Goal: Task Accomplishment & Management: Manage account settings

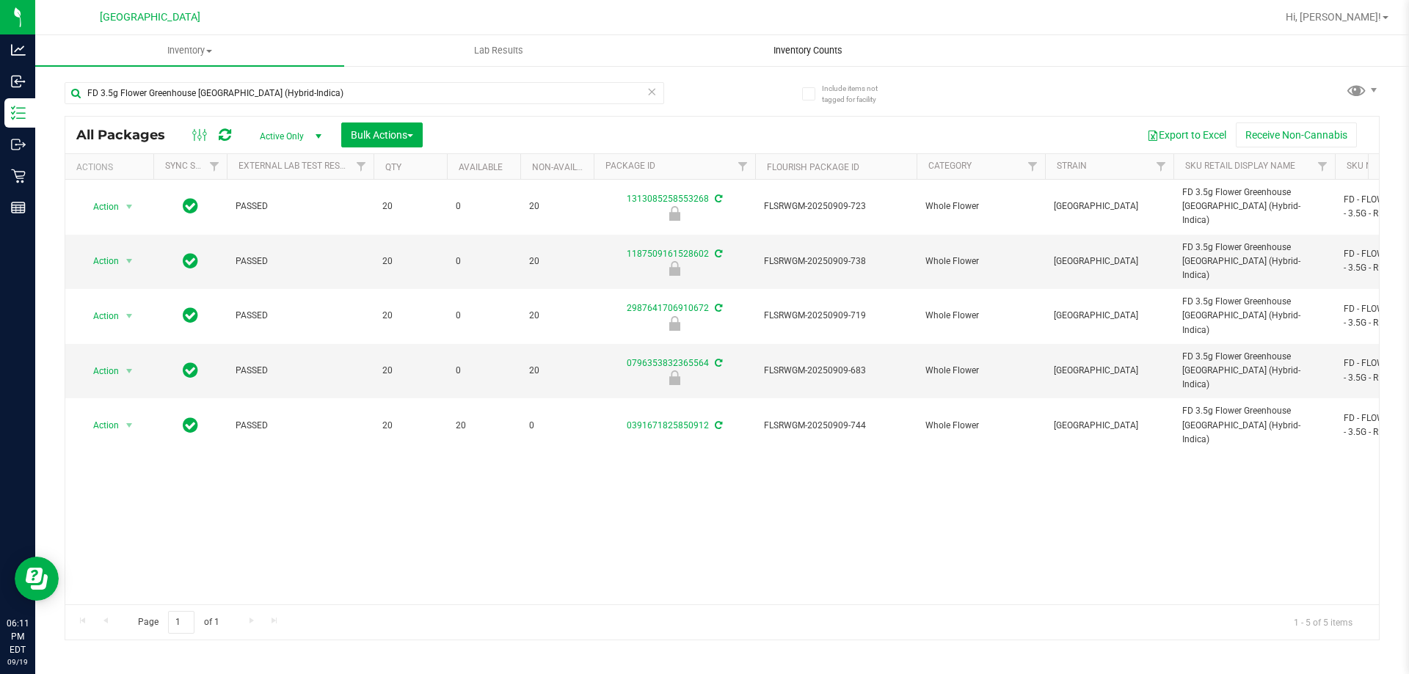
click at [793, 43] on uib-tab-heading "Inventory Counts" at bounding box center [807, 50] width 307 height 29
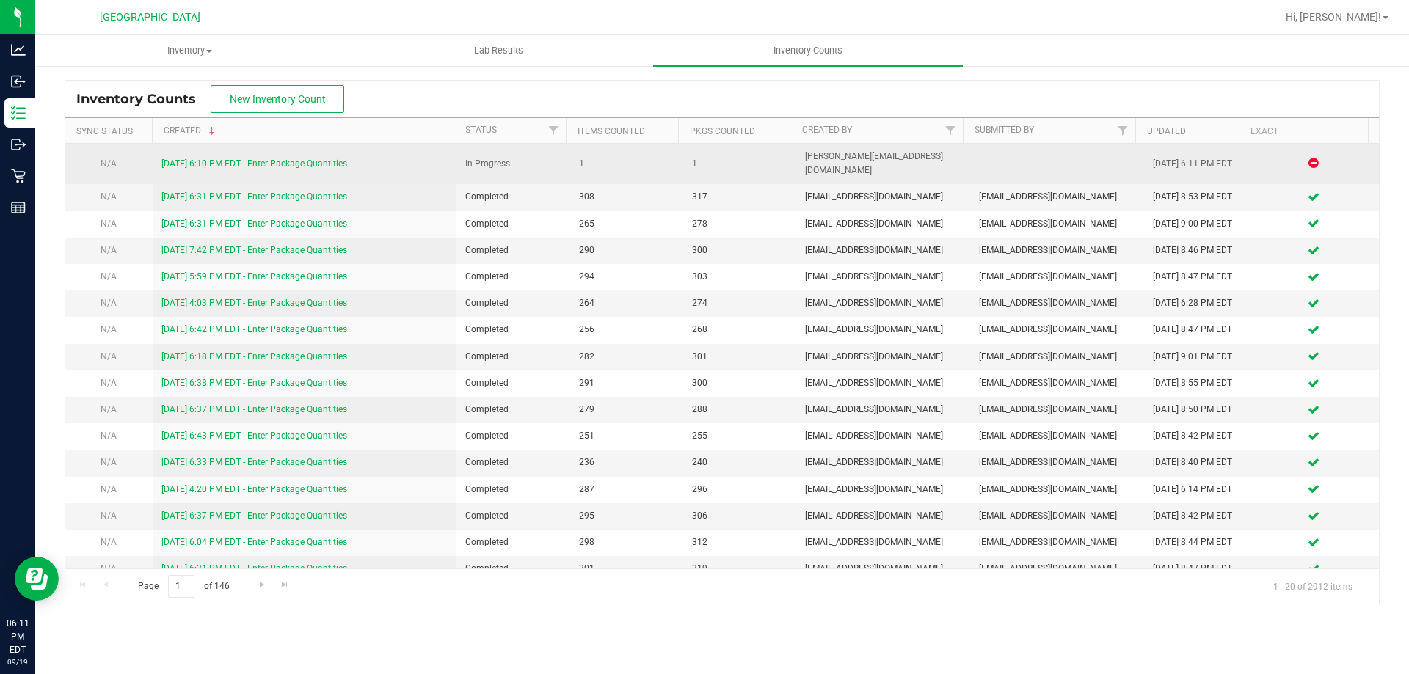
click at [262, 159] on link "9/19/25 6:10 PM EDT - Enter Package Quantities" at bounding box center [254, 163] width 186 height 10
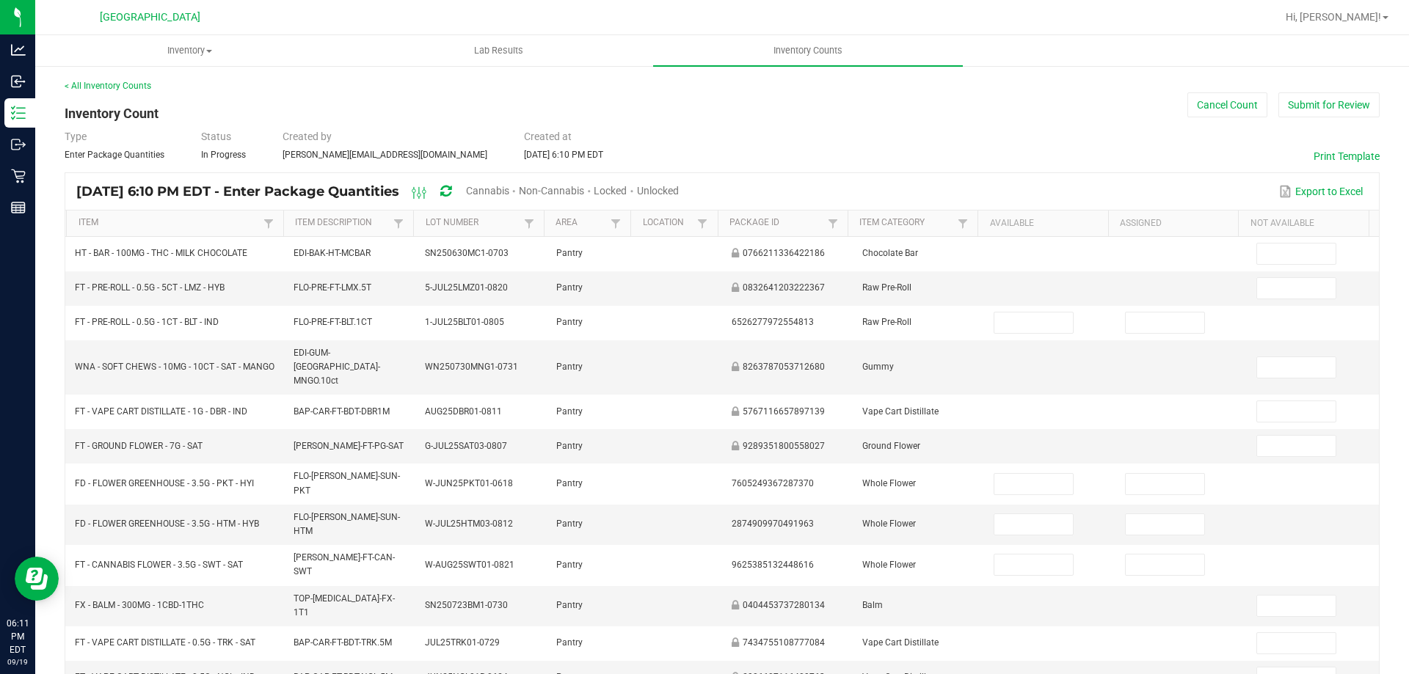
click at [519, 180] on div "Cannabis" at bounding box center [492, 191] width 53 height 27
click at [509, 186] on span "Cannabis" at bounding box center [487, 191] width 43 height 12
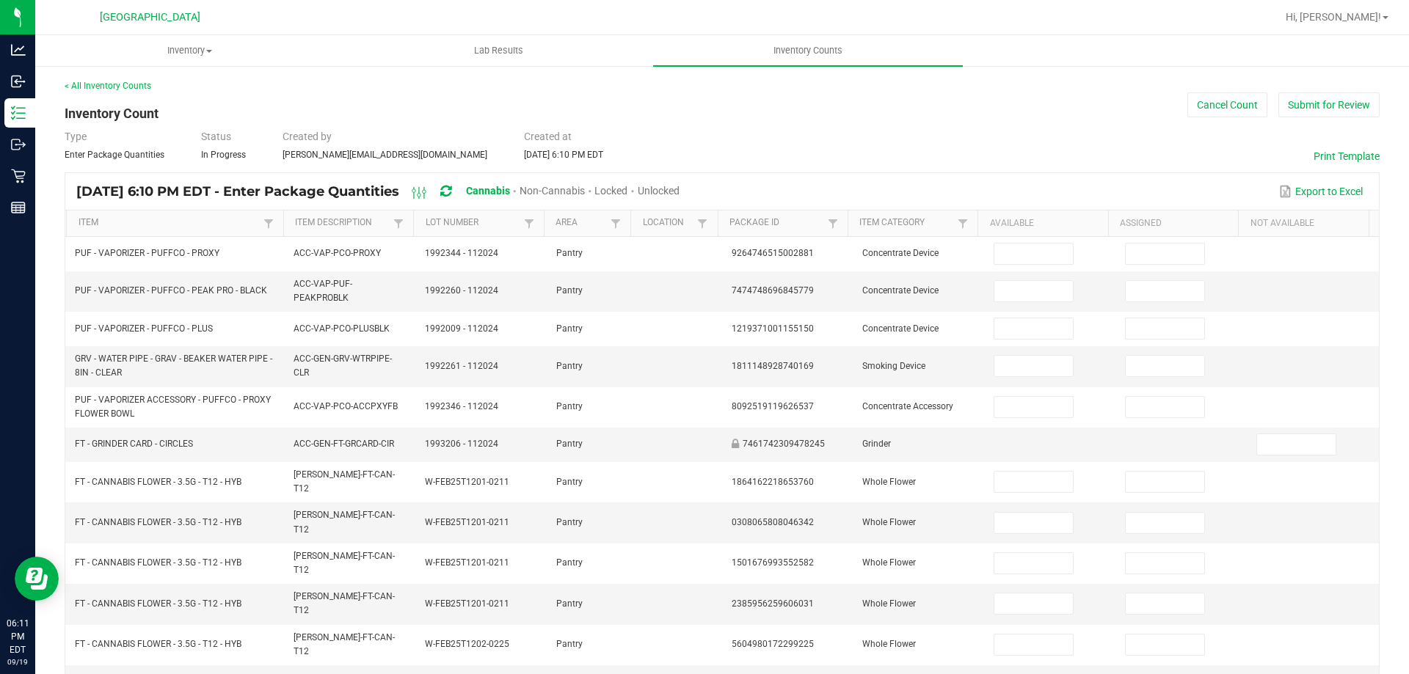
click at [679, 192] on span "Unlocked" at bounding box center [659, 191] width 42 height 12
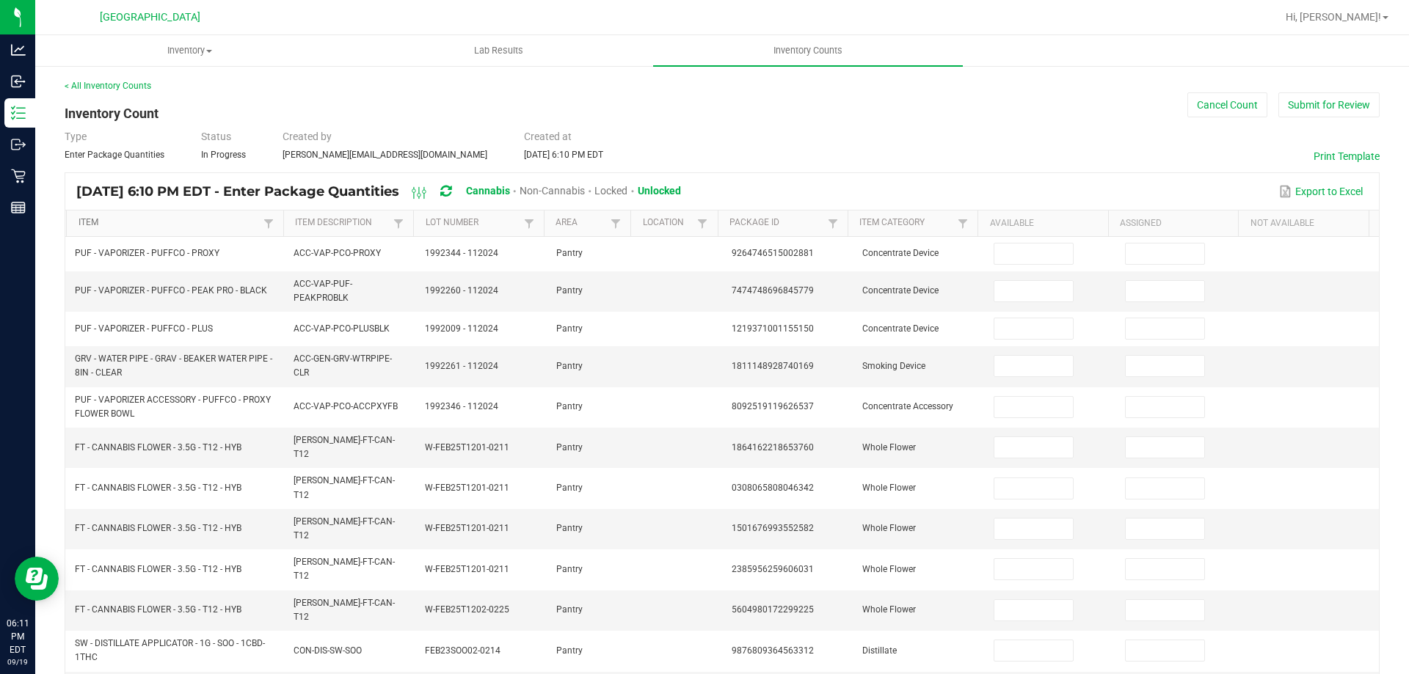
click at [101, 219] on link "Item" at bounding box center [169, 223] width 181 height 12
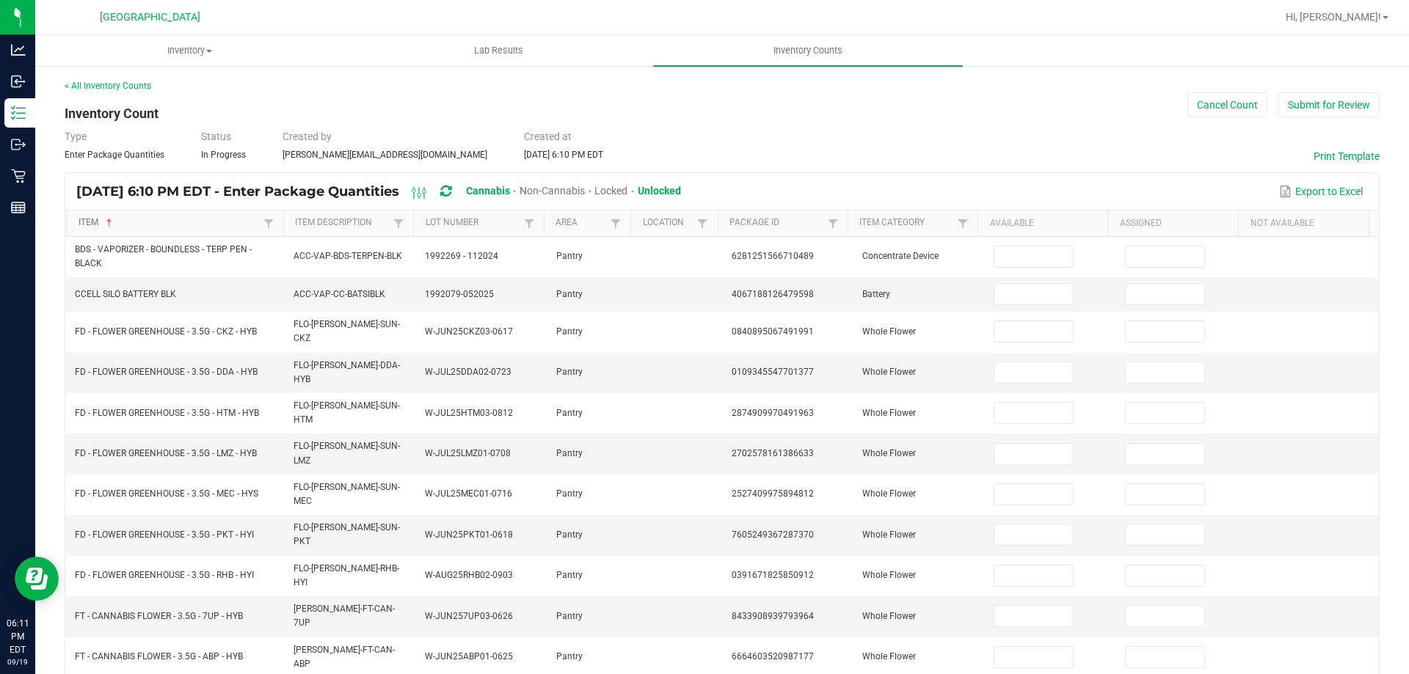
click at [97, 219] on link "Item" at bounding box center [169, 223] width 181 height 12
type input "6"
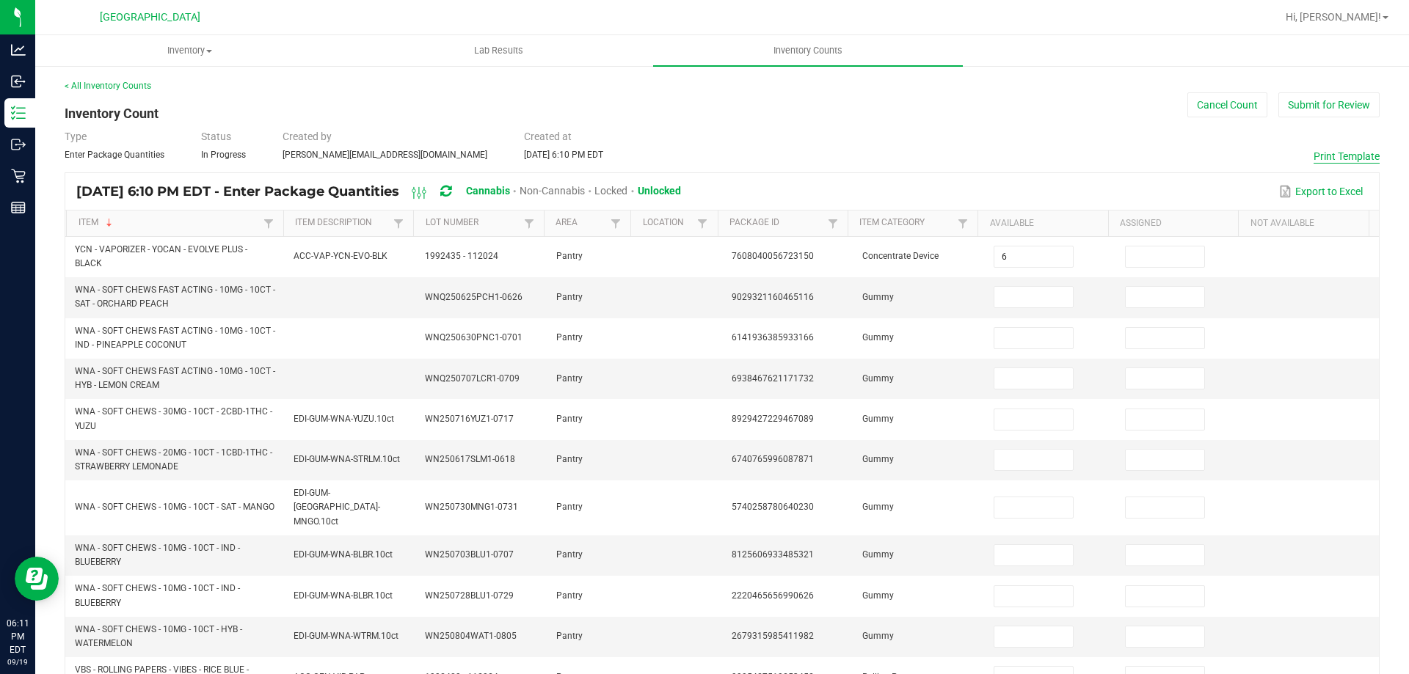
click at [1313, 152] on button "Print Template" at bounding box center [1346, 156] width 66 height 15
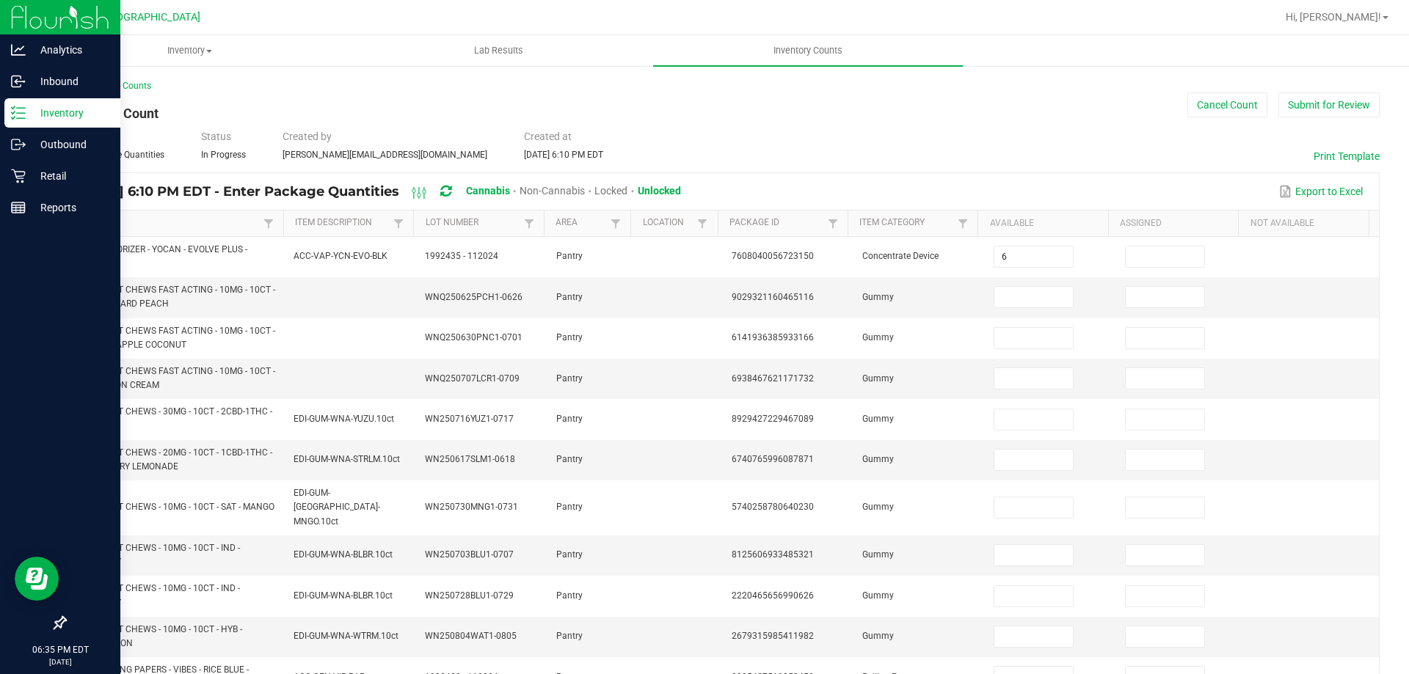
click at [21, 117] on icon at bounding box center [18, 113] width 15 height 15
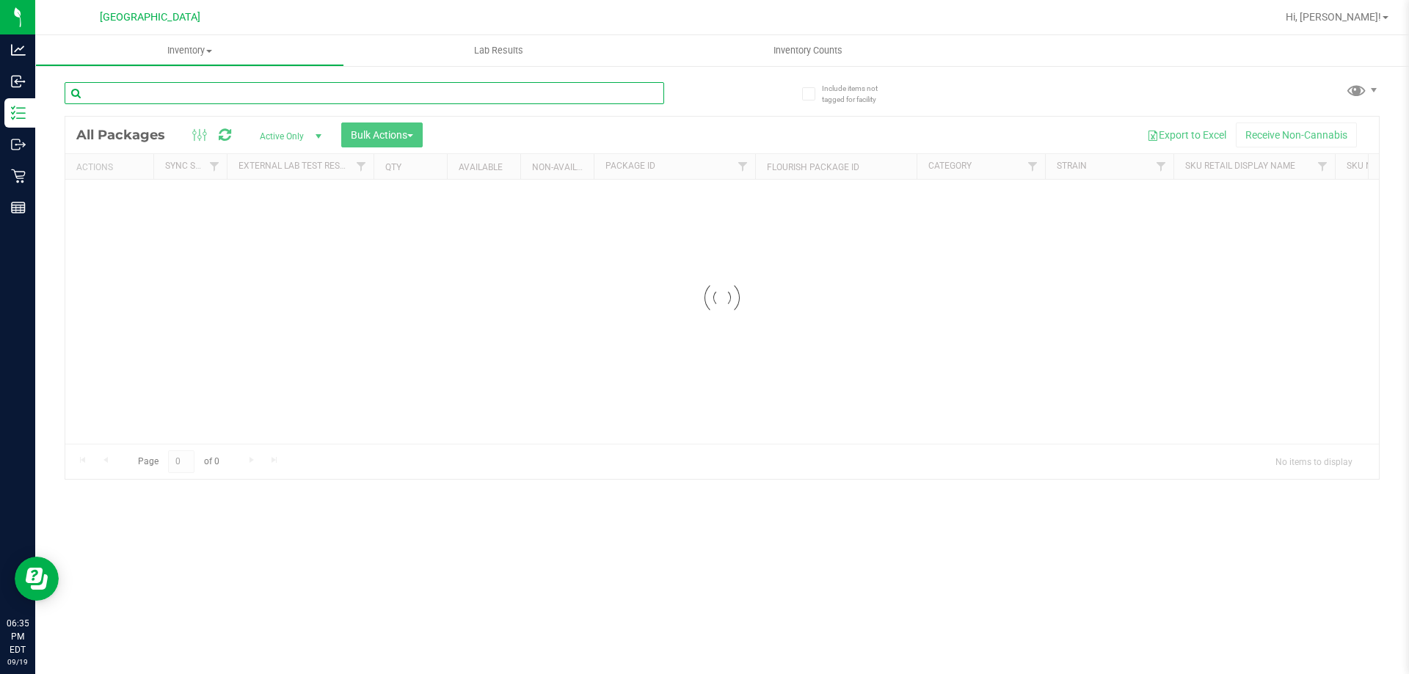
click at [170, 84] on input "text" at bounding box center [364, 93] width 599 height 22
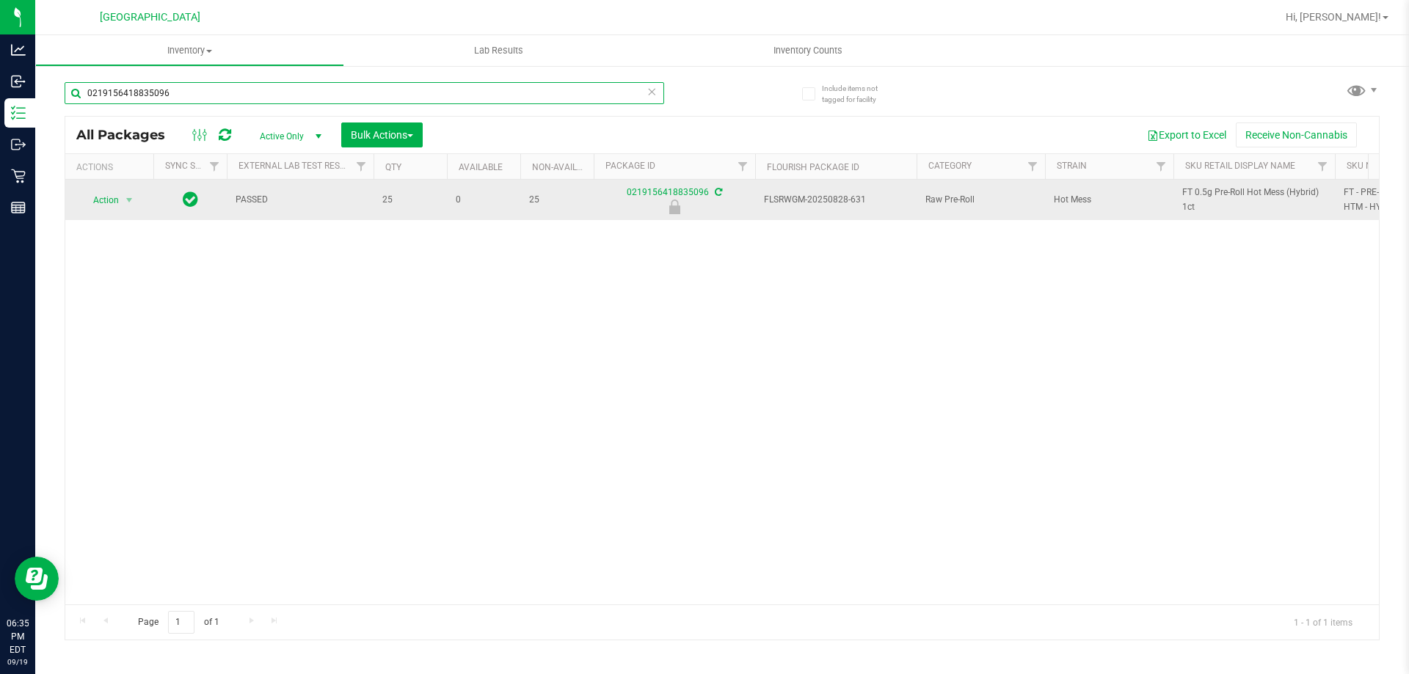
type input "0219156418835096"
click at [111, 200] on span "Action" at bounding box center [100, 200] width 40 height 21
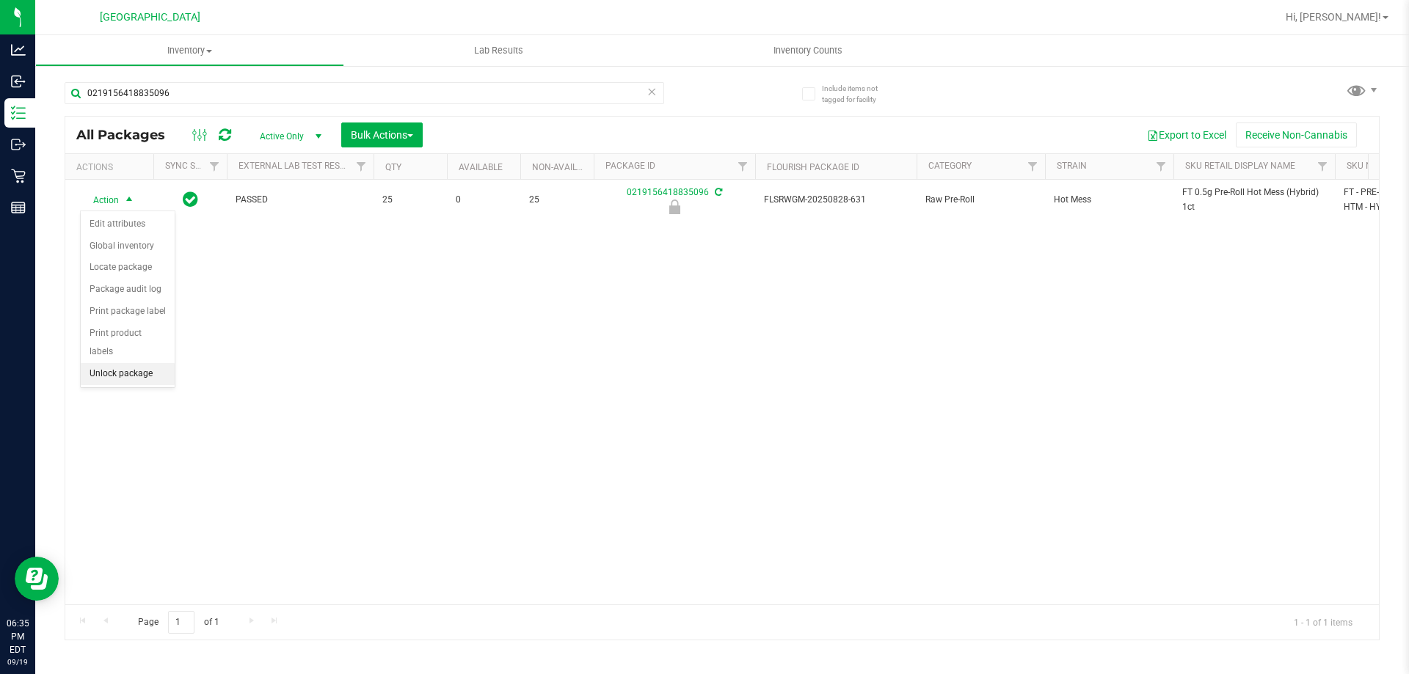
click at [106, 363] on li "Unlock package" at bounding box center [128, 374] width 94 height 22
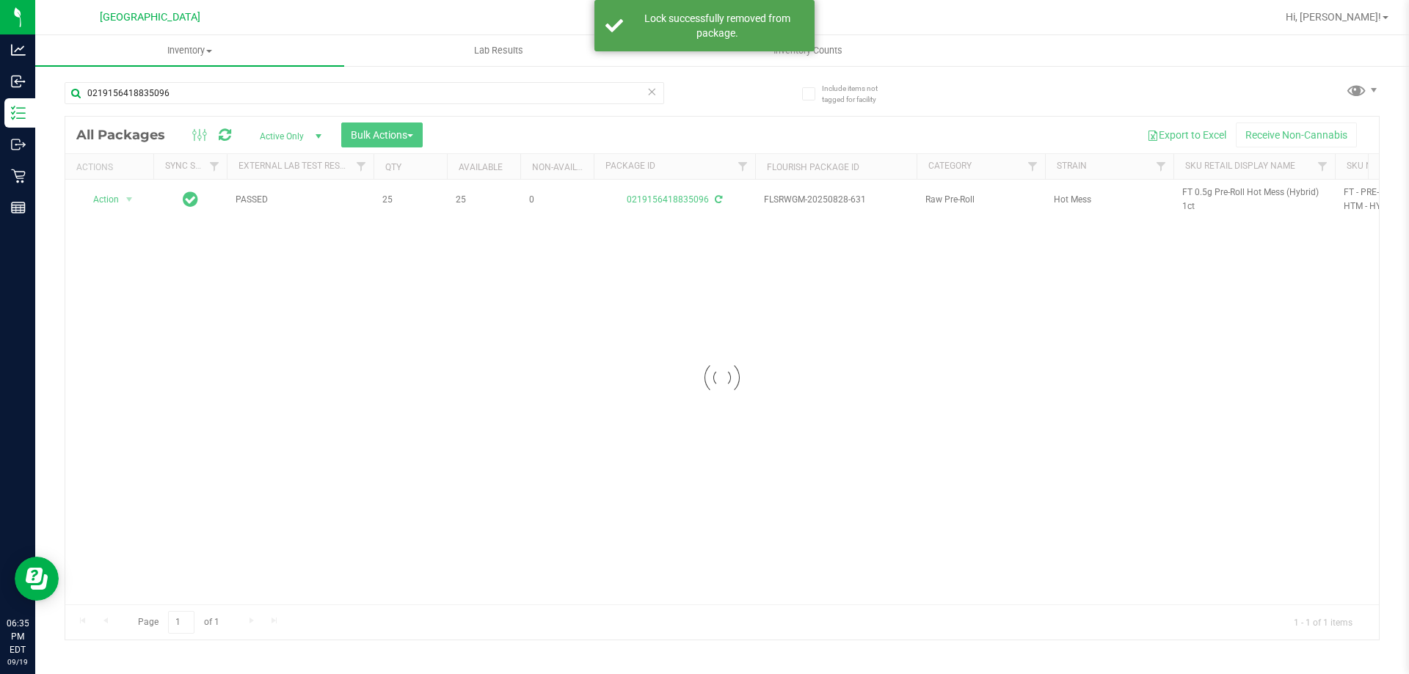
click at [1195, 195] on div at bounding box center [721, 378] width 1313 height 523
click at [1195, 192] on div at bounding box center [721, 378] width 1313 height 523
click at [1195, 192] on span "FT 0.5g Pre-Roll Hot Mess (Hybrid) 1ct" at bounding box center [1254, 200] width 144 height 28
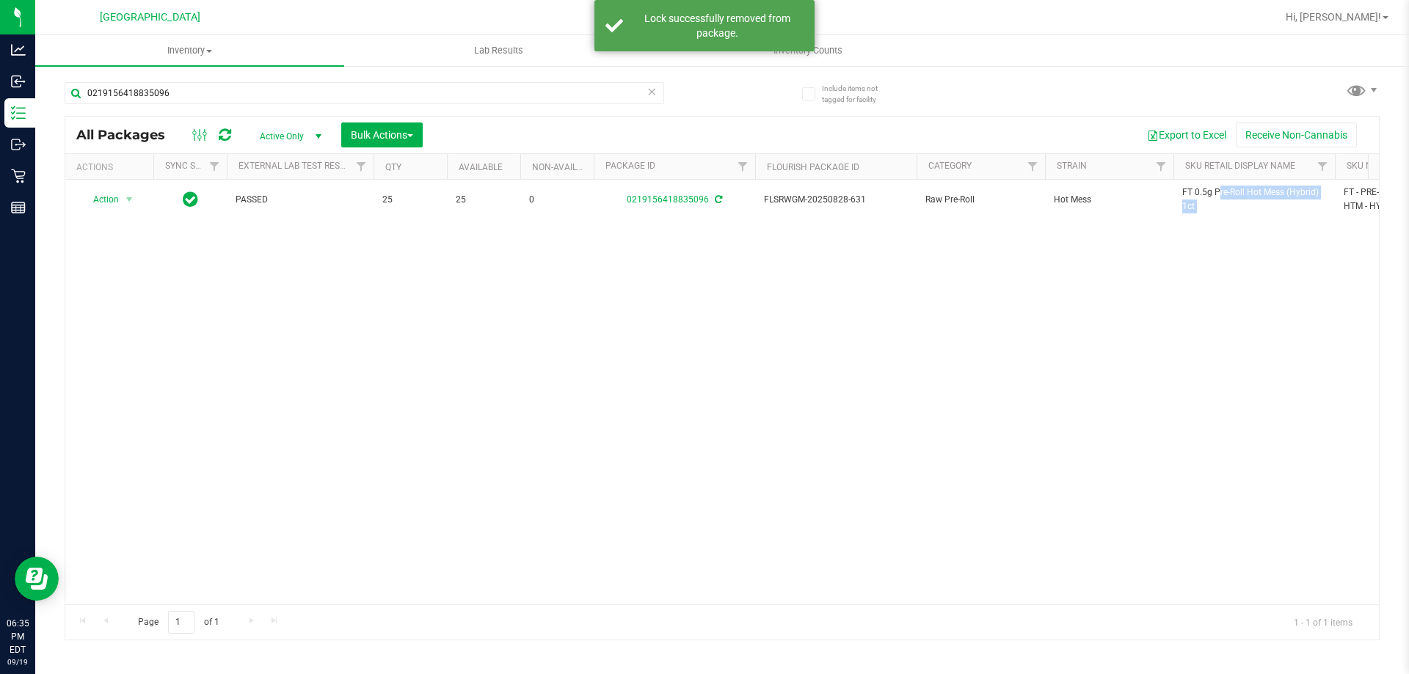
click at [1195, 192] on span "FT 0.5g Pre-Roll Hot Mess (Hybrid) 1ct" at bounding box center [1254, 200] width 144 height 28
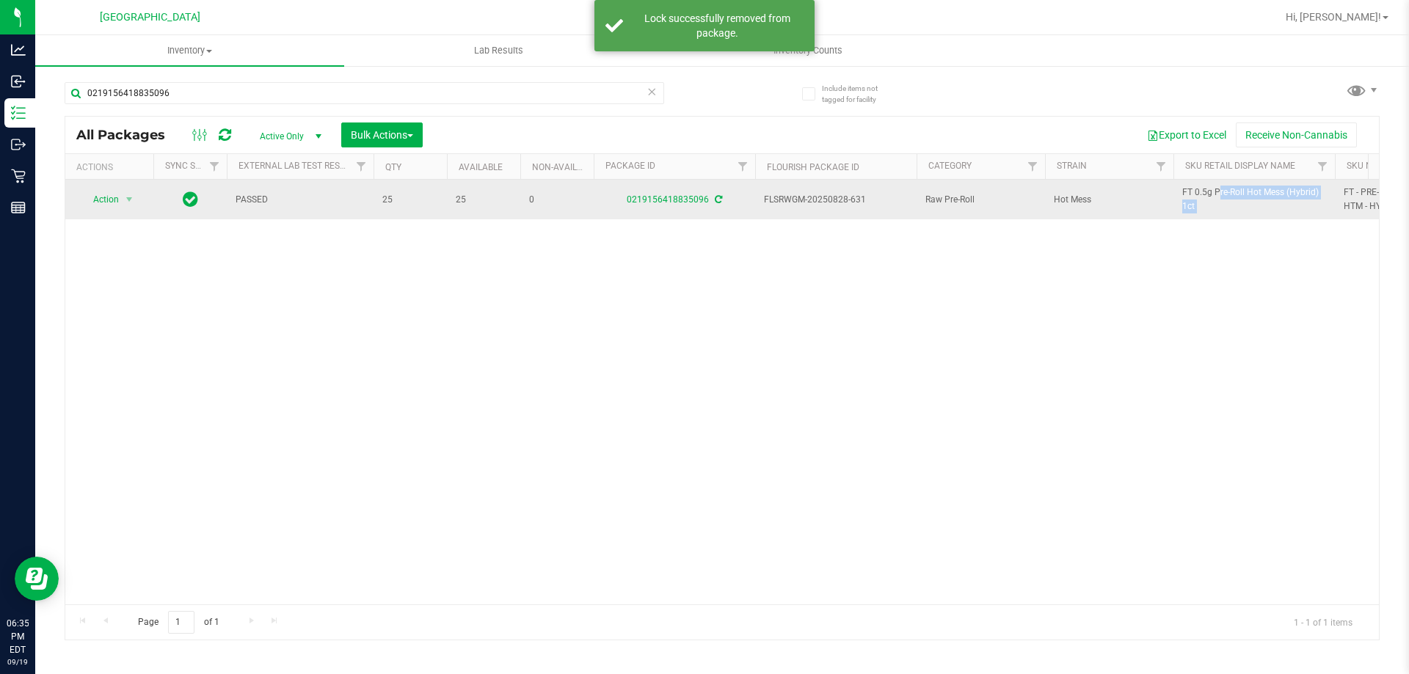
copy tr "FT 0.5g Pre-Roll Hot Mess (Hybrid) 1ct"
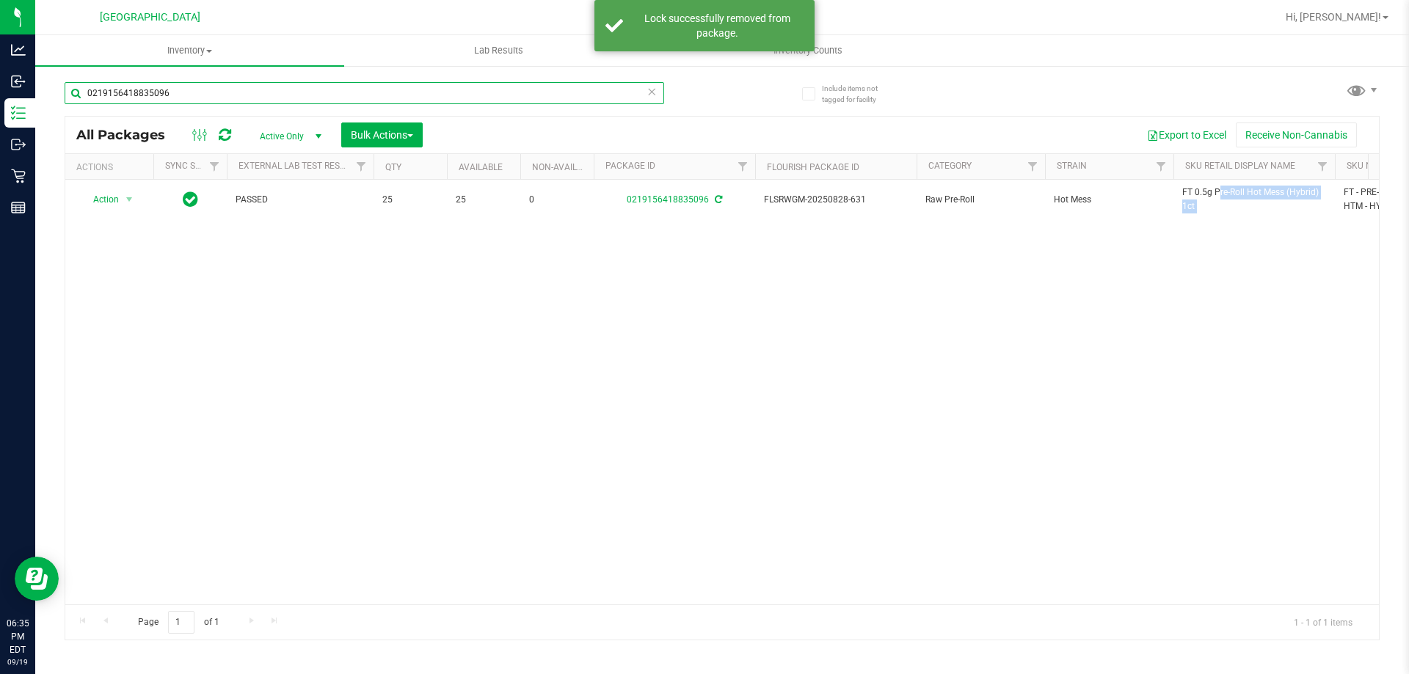
click at [616, 95] on input "0219156418835096" at bounding box center [364, 93] width 599 height 22
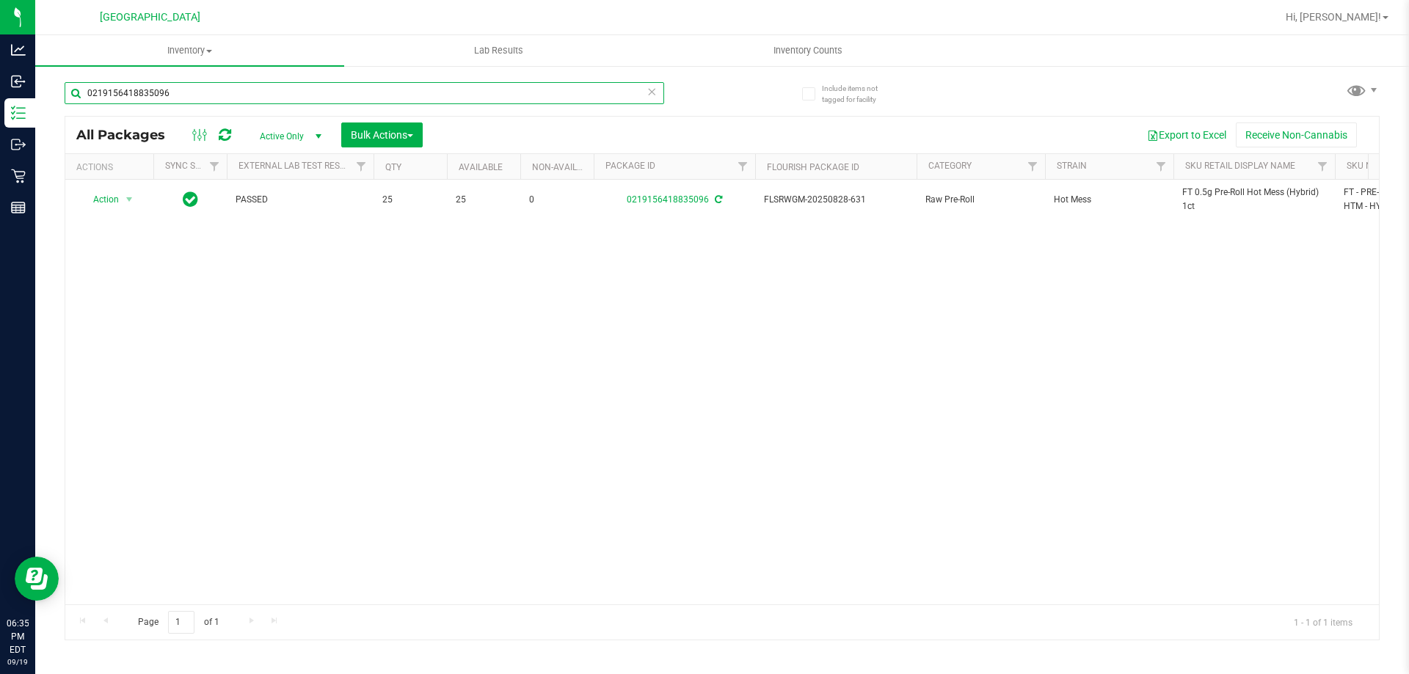
paste input "FT 0.5g Pre-Roll Hot Mess (Hybrid) 1ct"
click at [616, 95] on input "FT 0.5g Pre-Roll Hot Mess (Hybrid) 1ct" at bounding box center [364, 93] width 599 height 22
click at [514, 90] on input "FT 0.5g Pre-Roll Hot Mess (Hybrid) 1ct" at bounding box center [364, 93] width 599 height 22
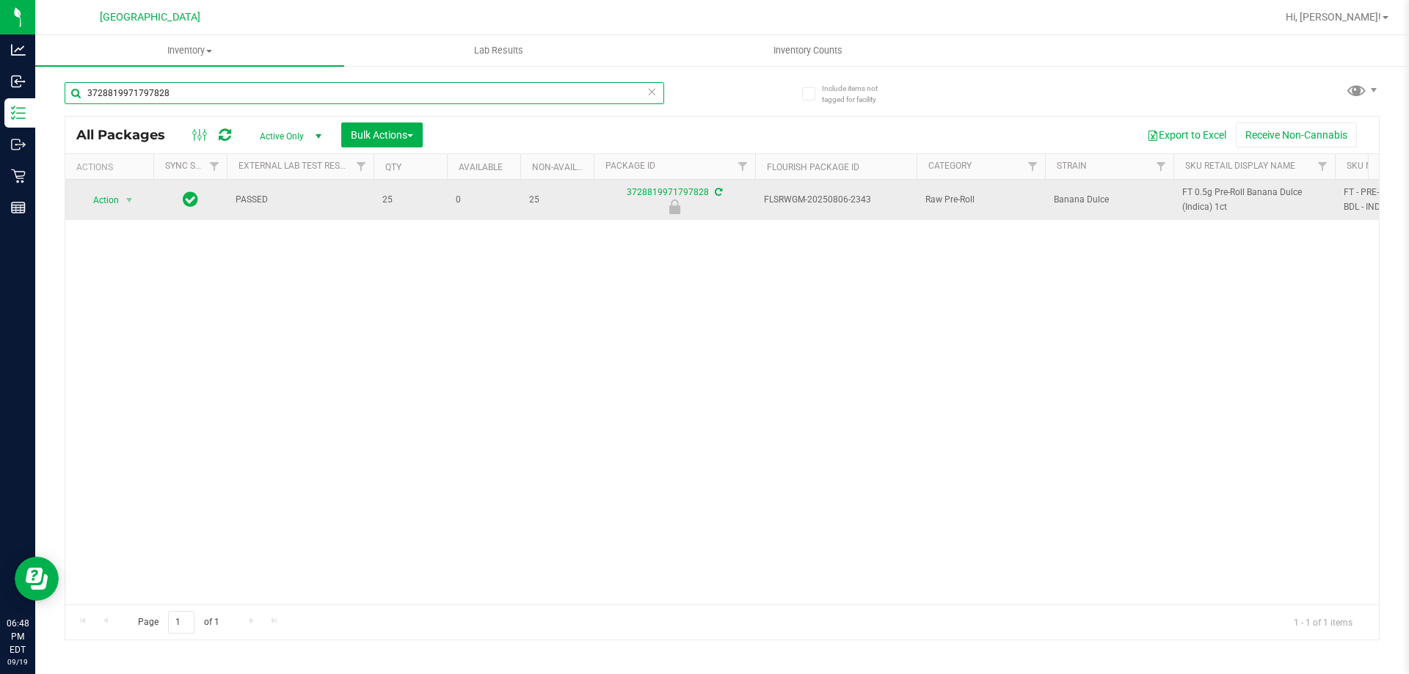
type input "3728819971797828"
click at [112, 199] on span "Action" at bounding box center [100, 200] width 40 height 21
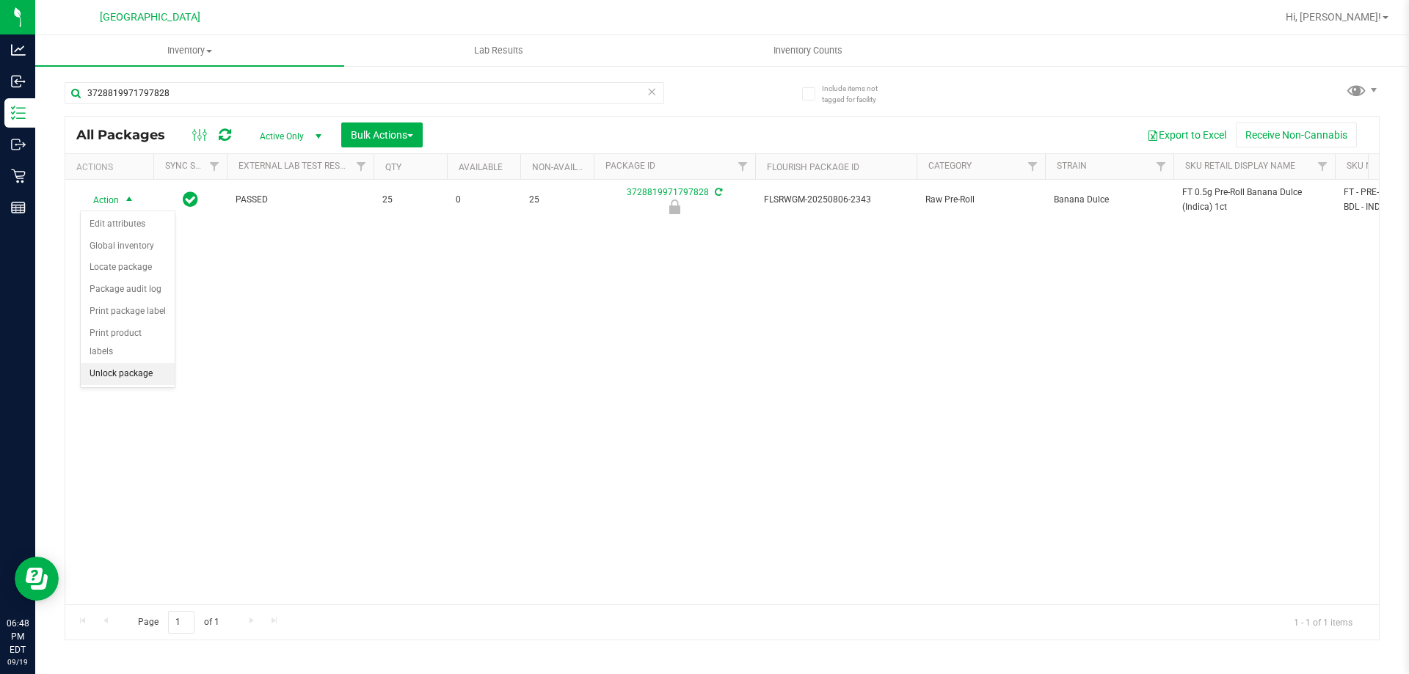
click at [120, 363] on li "Unlock package" at bounding box center [128, 374] width 94 height 22
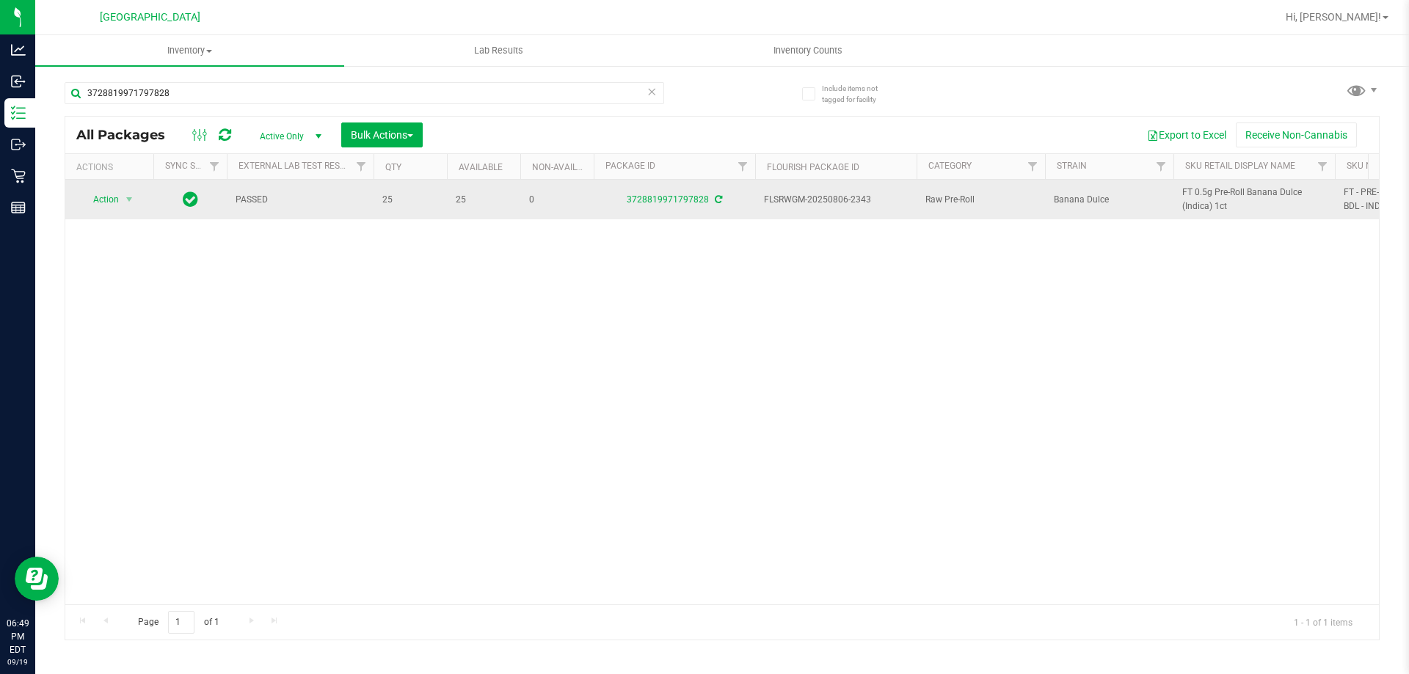
click at [1184, 196] on span "FT 0.5g Pre-Roll Banana Dulce (Indica) 1ct" at bounding box center [1254, 200] width 144 height 28
click at [1187, 194] on span "FT 0.5g Pre-Roll Banana Dulce (Indica) 1ct" at bounding box center [1254, 200] width 144 height 28
click at [1188, 194] on span "FT 0.5g Pre-Roll Banana Dulce (Indica) 1ct" at bounding box center [1254, 200] width 144 height 28
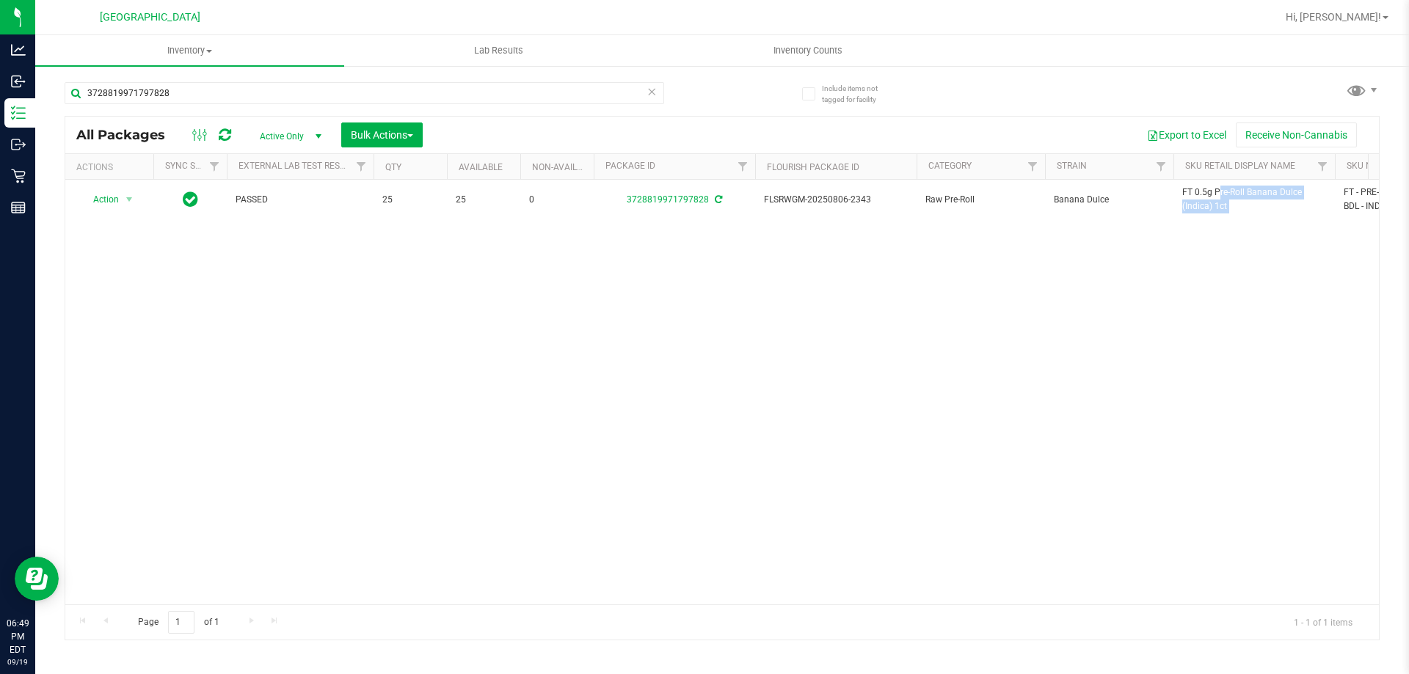
copy tr "FT 0.5g Pre-Roll Banana Dulce (Indica) 1ct"
click at [506, 92] on input "3728819971797828" at bounding box center [364, 93] width 599 height 22
paste input "FT 0.5g Pre-Roll Banana Dulce (Indica) 1ct"
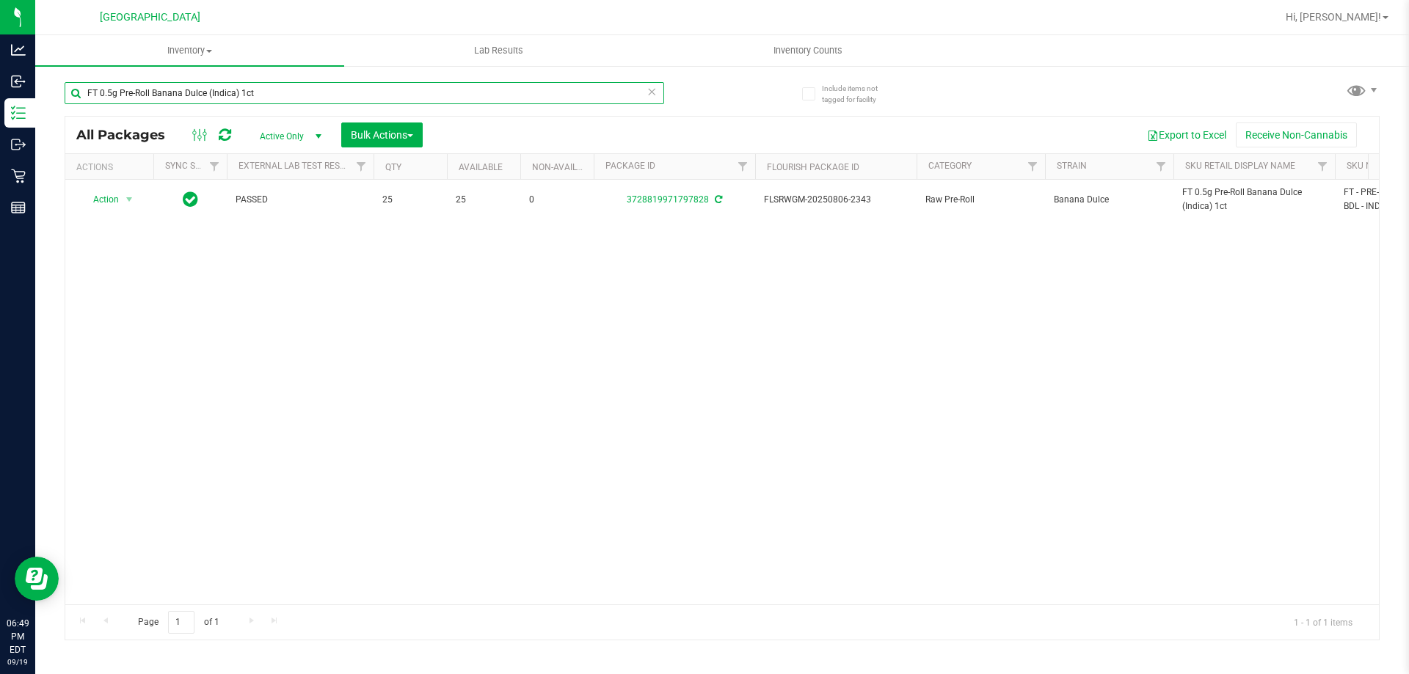
type input "FT 0.5g Pre-Roll Banana Dulce (Indica) 1ct"
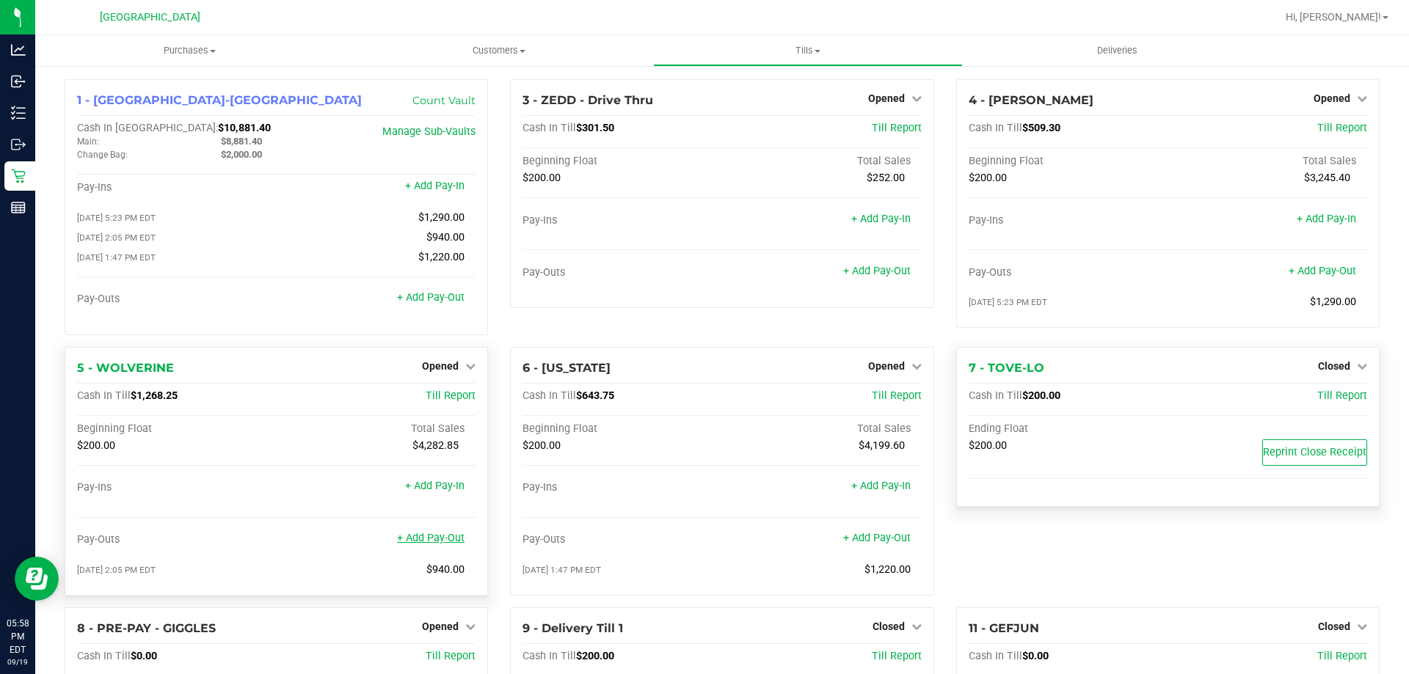
click at [426, 541] on link "+ Add Pay-Out" at bounding box center [431, 538] width 68 height 12
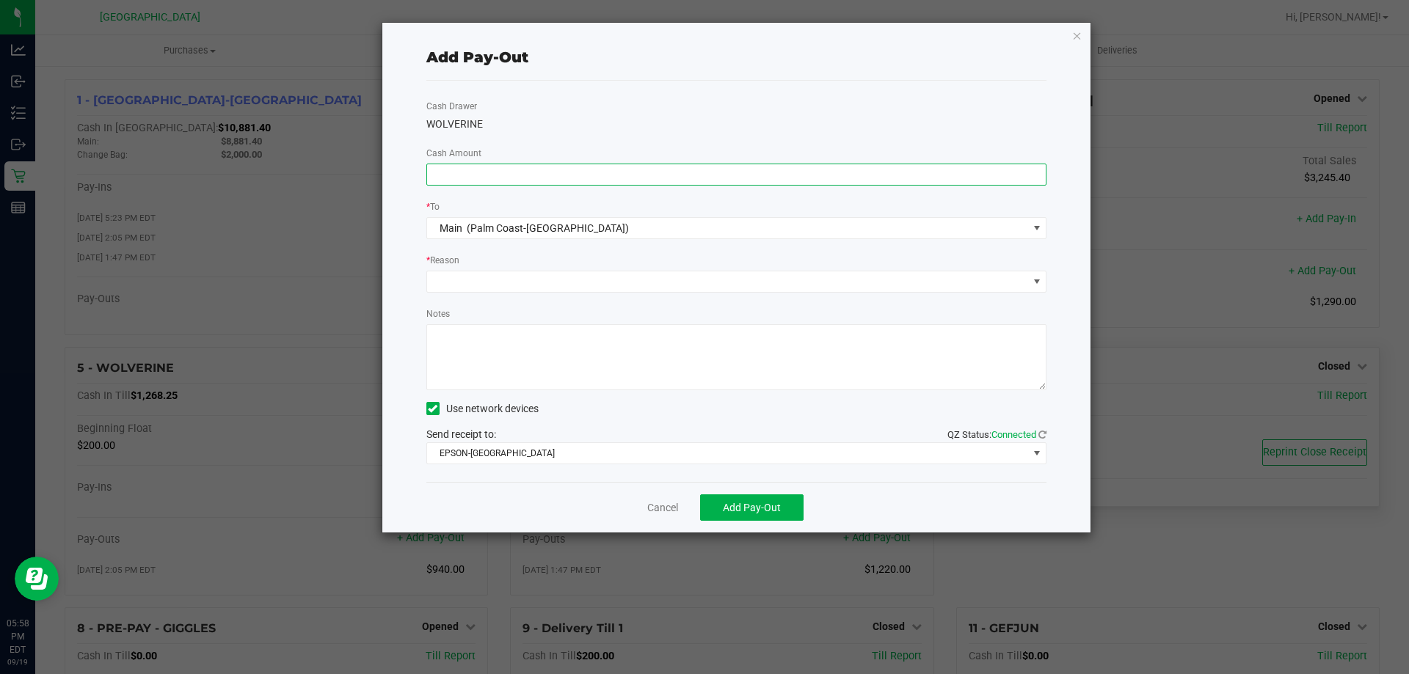
click at [599, 181] on input at bounding box center [736, 174] width 619 height 21
type input "$1,030.00"
click at [484, 287] on span at bounding box center [727, 281] width 601 height 21
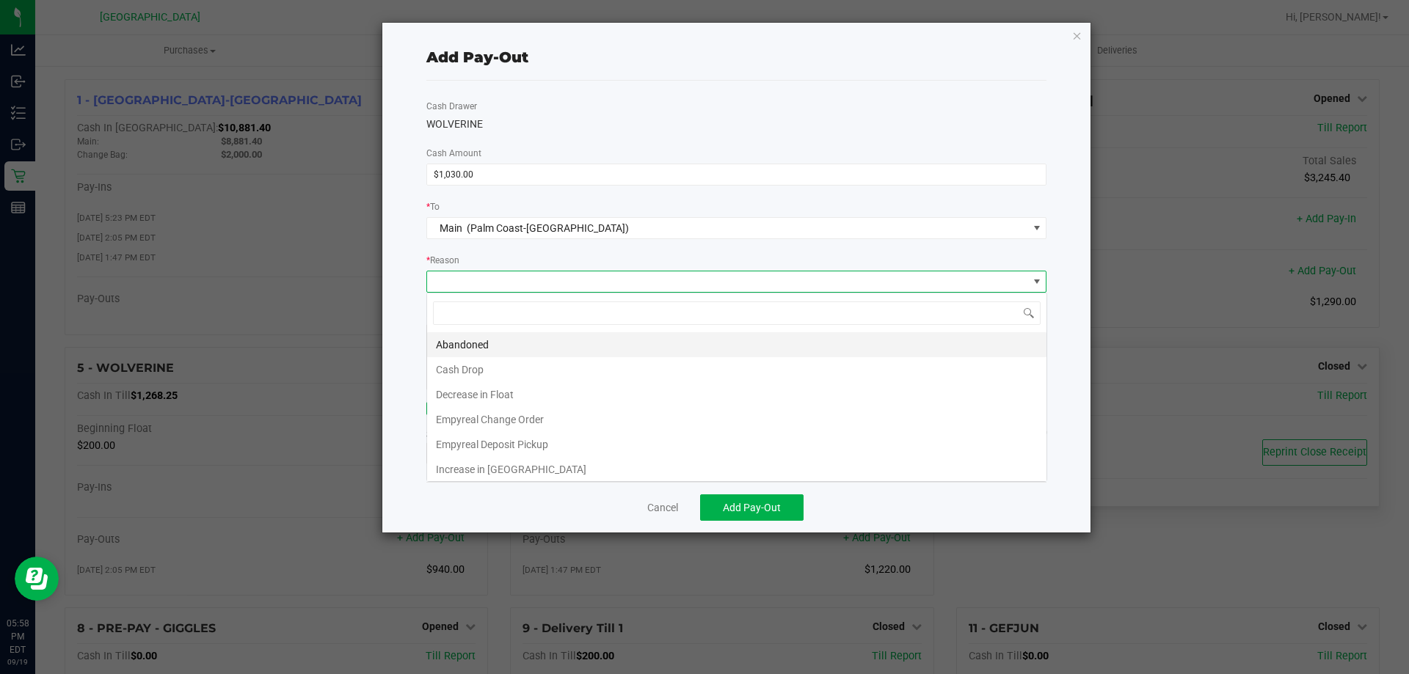
scroll to position [22, 620]
click at [473, 365] on li "Cash Drop" at bounding box center [736, 369] width 619 height 25
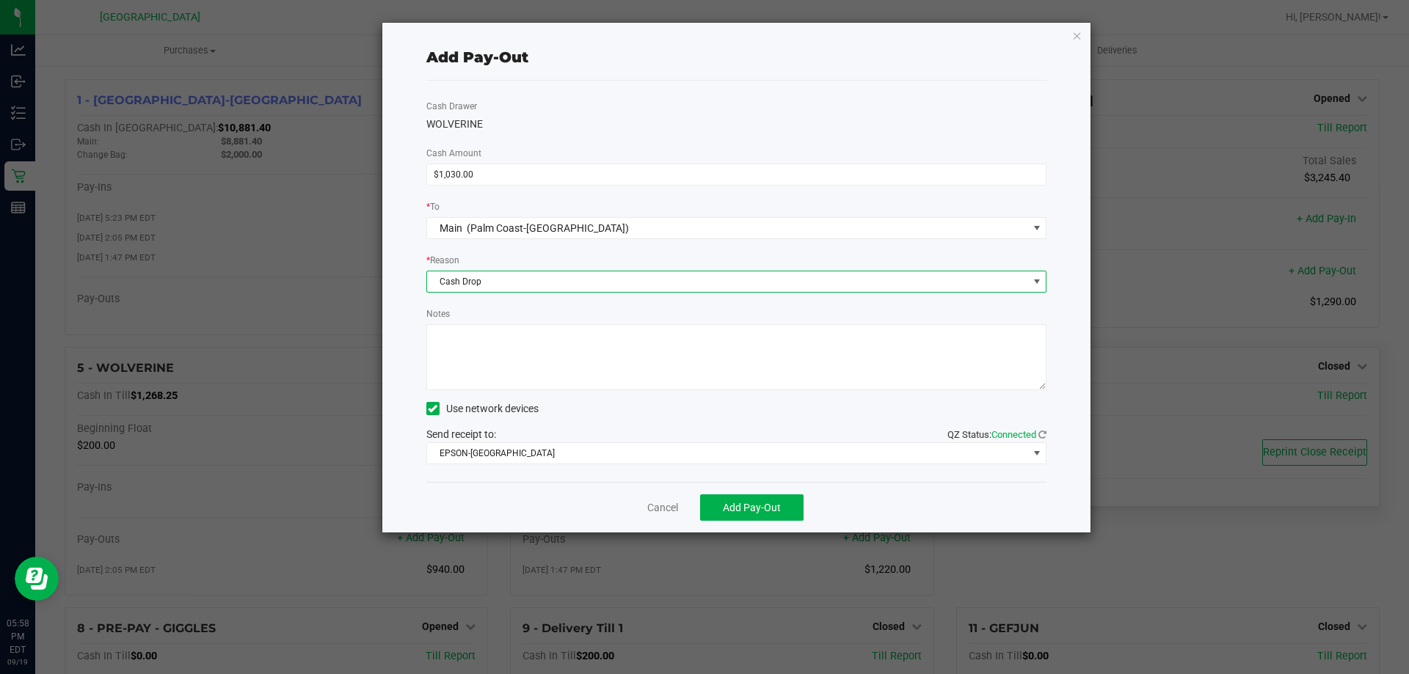
click at [473, 365] on textarea "Notes" at bounding box center [736, 357] width 621 height 66
type textarea "LA"
click at [760, 509] on span "Add Pay-Out" at bounding box center [752, 508] width 58 height 12
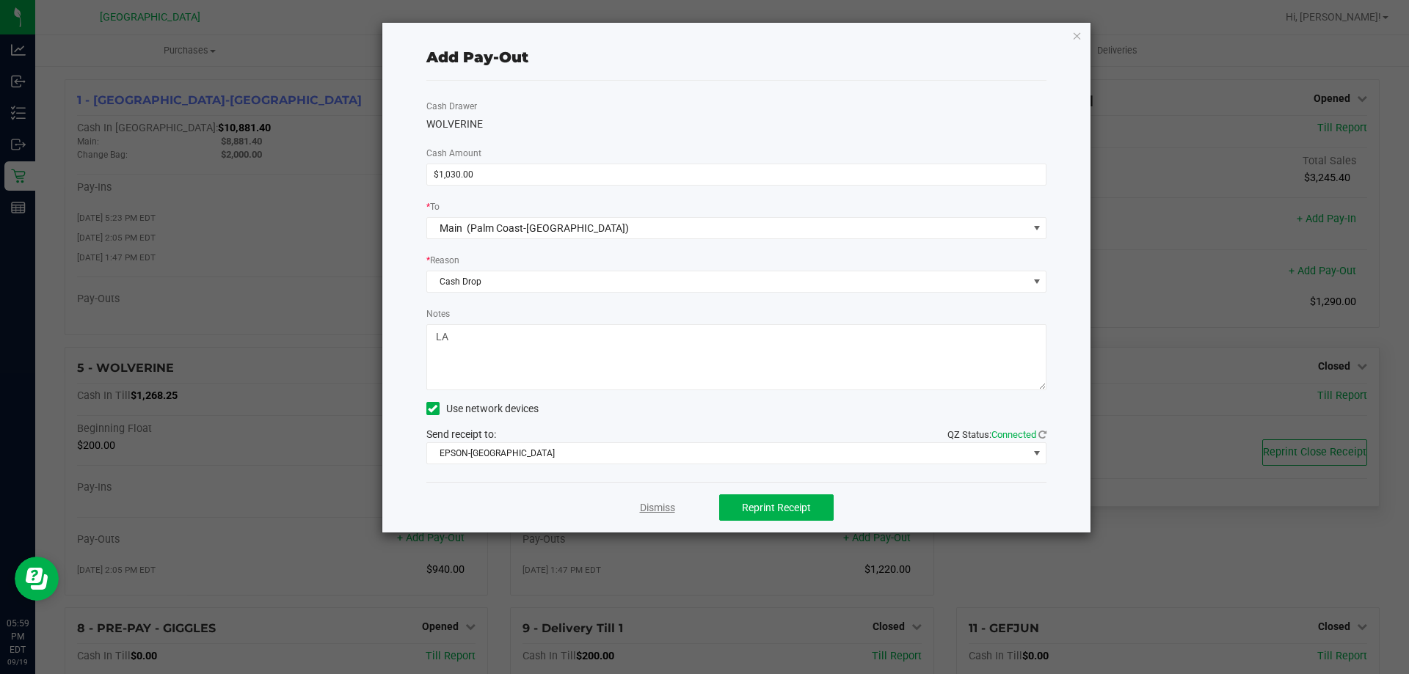
click at [664, 503] on link "Dismiss" at bounding box center [657, 507] width 35 height 15
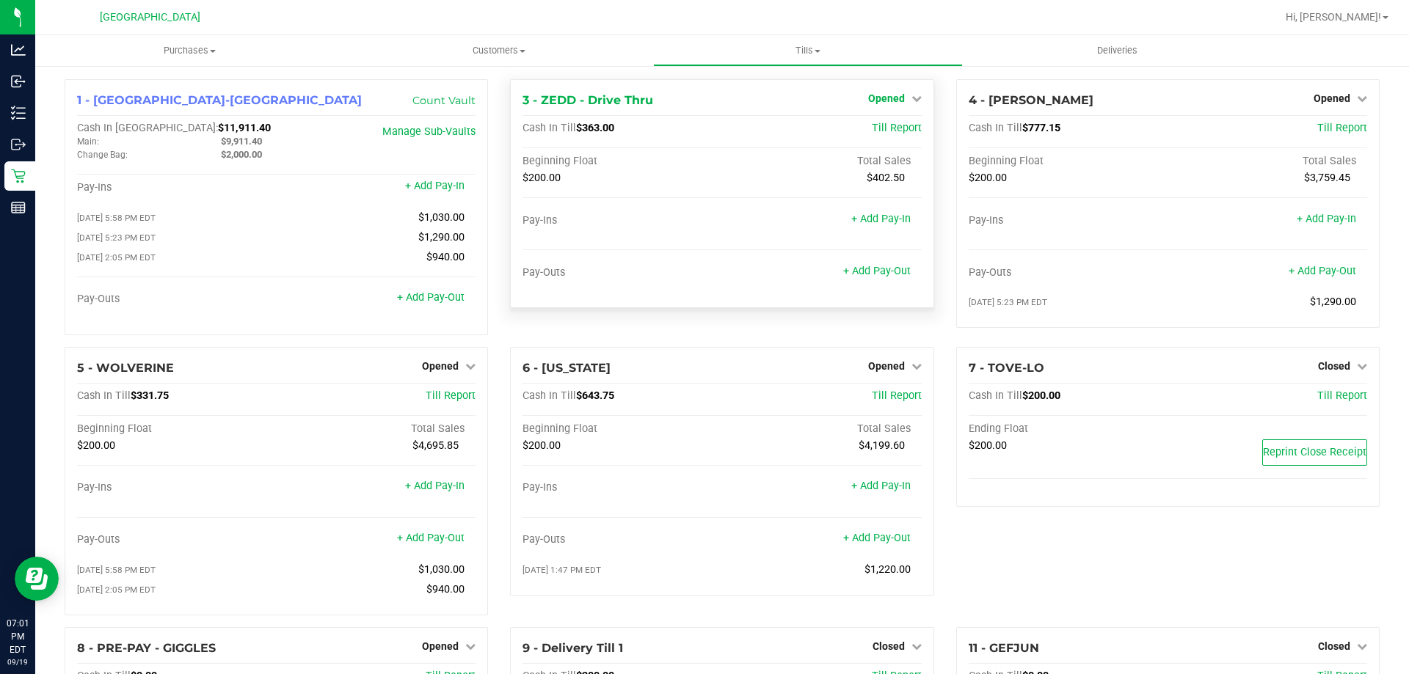
click at [911, 93] on icon at bounding box center [916, 98] width 10 height 10
click at [871, 125] on link "Close Till" at bounding box center [888, 129] width 40 height 12
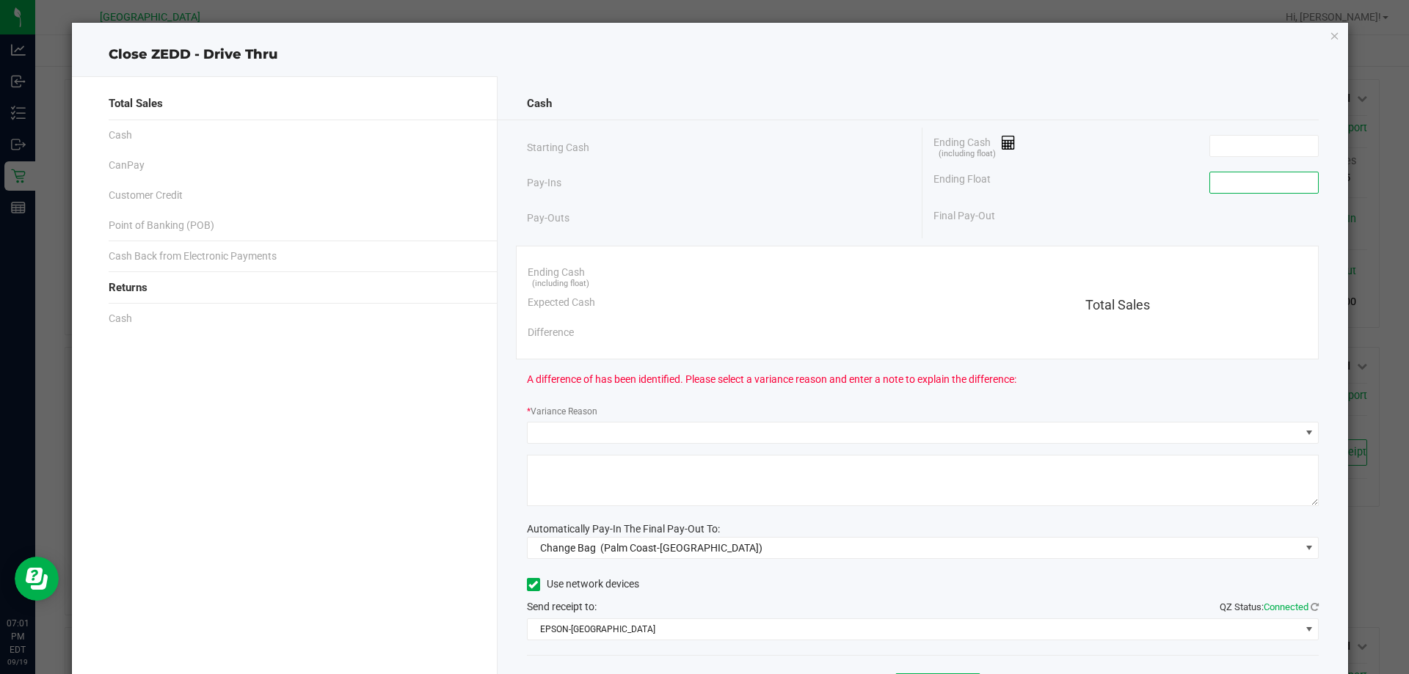
click at [1224, 184] on input at bounding box center [1264, 182] width 108 height 21
type input "$200.00"
click at [1134, 139] on div "Ending Cash (including float)" at bounding box center [1125, 146] width 385 height 37
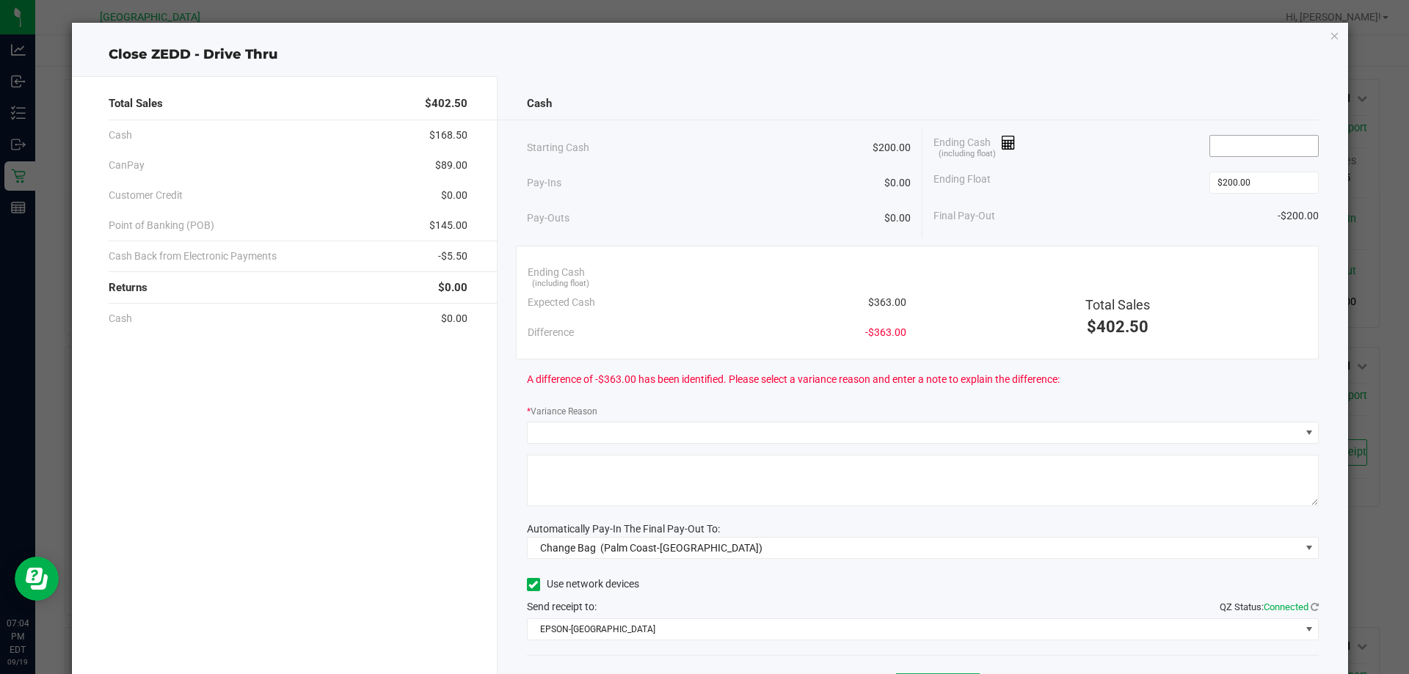
click at [1241, 148] on input at bounding box center [1264, 146] width 108 height 21
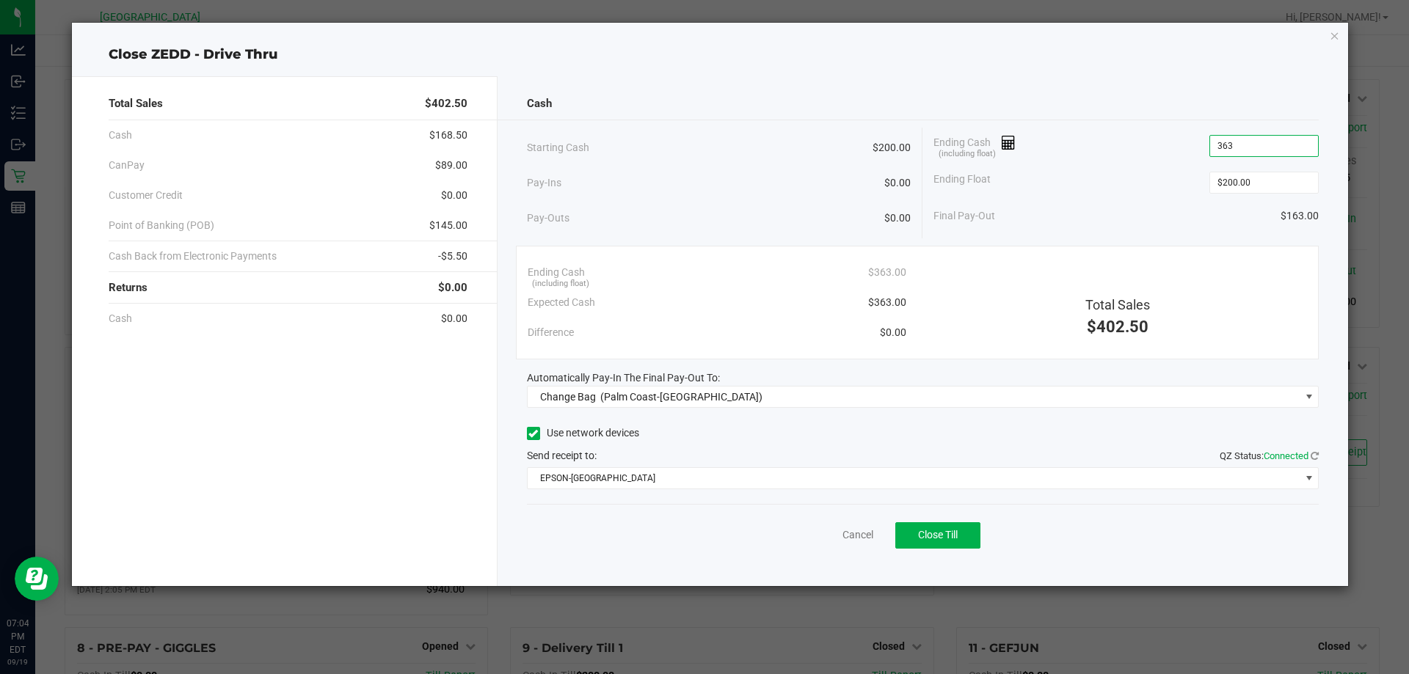
type input "$363.00"
click at [1149, 207] on div "Final Pay-Out $163.00" at bounding box center [1125, 216] width 385 height 30
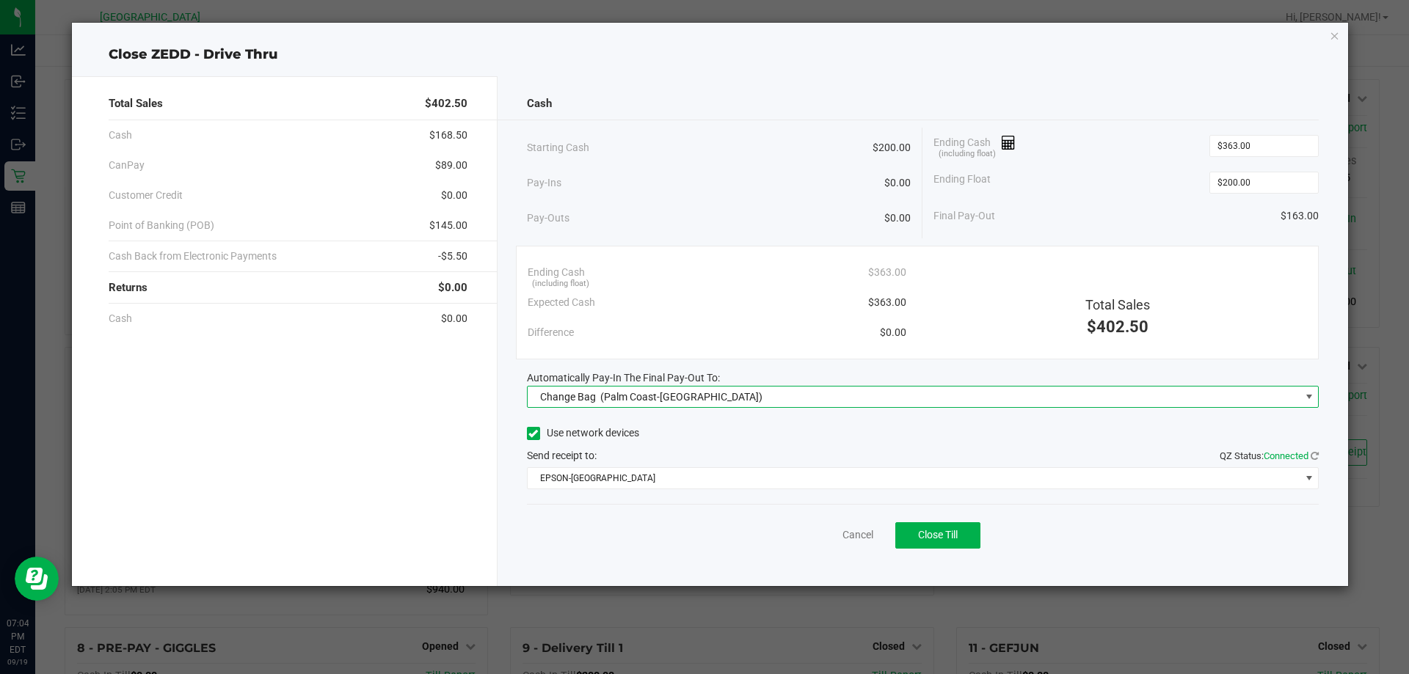
click at [591, 399] on span "Change Bag" at bounding box center [568, 397] width 56 height 12
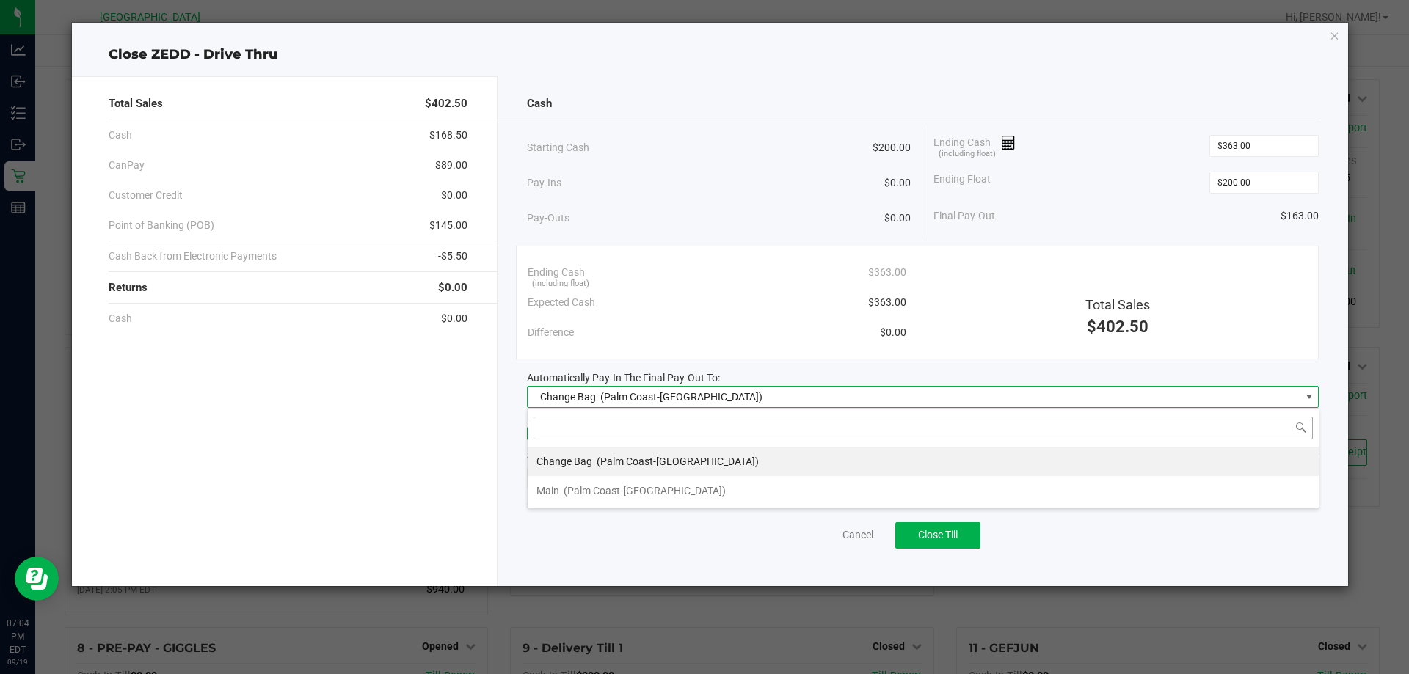
scroll to position [22, 792]
click at [571, 486] on span "(Palm Coast-[GEOGRAPHIC_DATA])" at bounding box center [645, 491] width 162 height 12
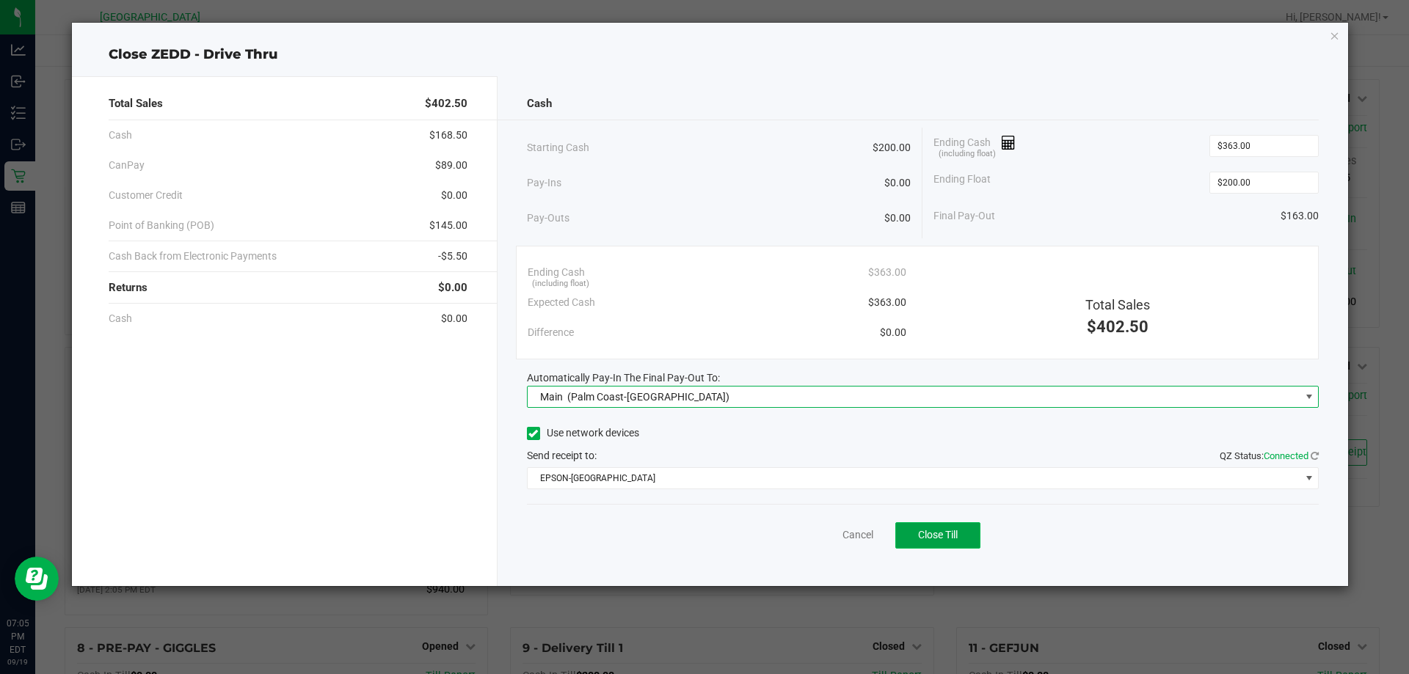
click at [963, 538] on button "Close Till" at bounding box center [937, 535] width 85 height 26
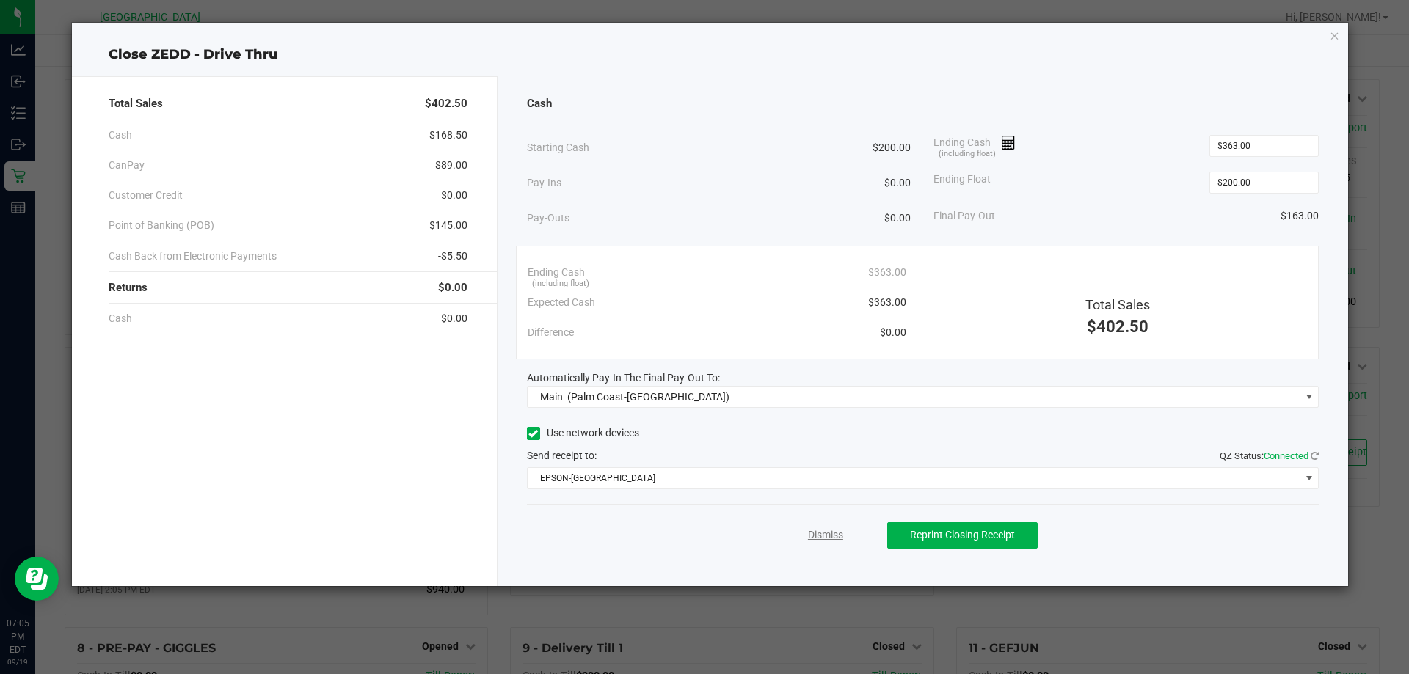
click at [820, 530] on link "Dismiss" at bounding box center [825, 535] width 35 height 15
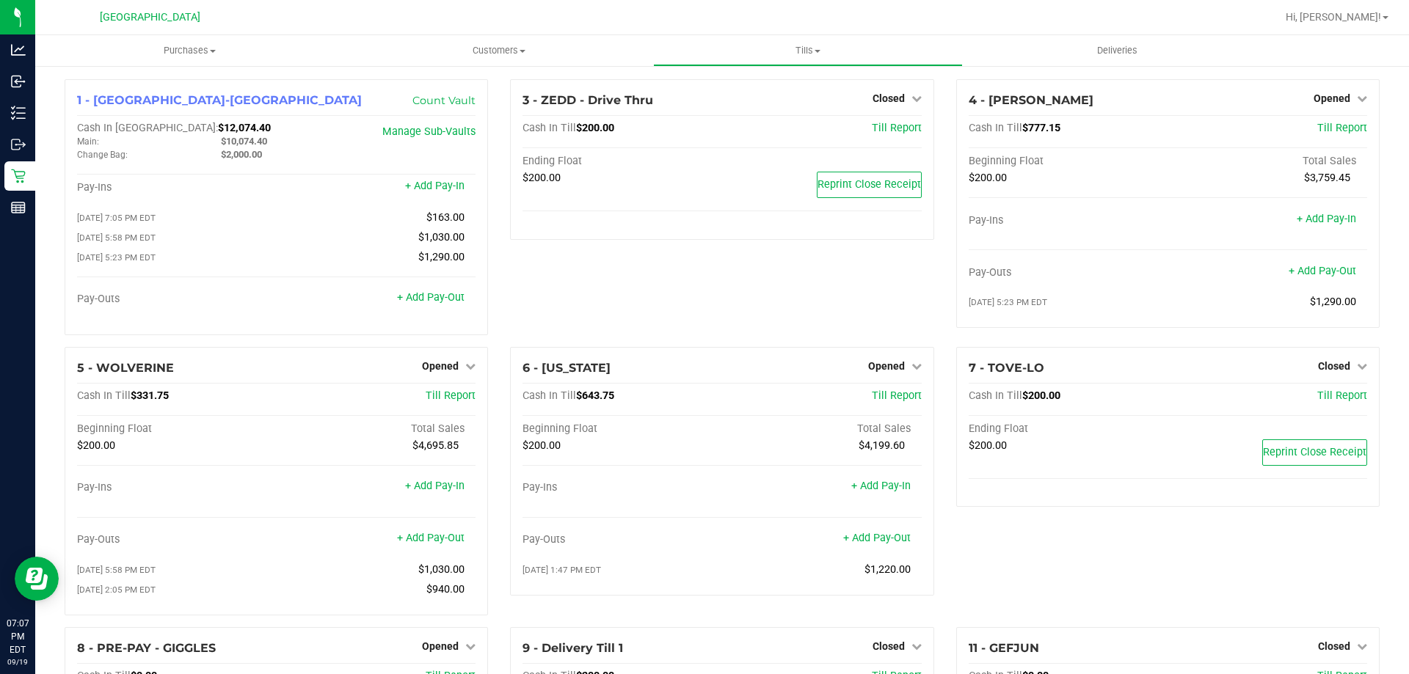
click at [650, 263] on div "3 - ZEDD - Drive Thru Closed Open Till Cash In Till $200.00 Till Report Ending …" at bounding box center [721, 213] width 445 height 268
